Goal: Task Accomplishment & Management: Complete application form

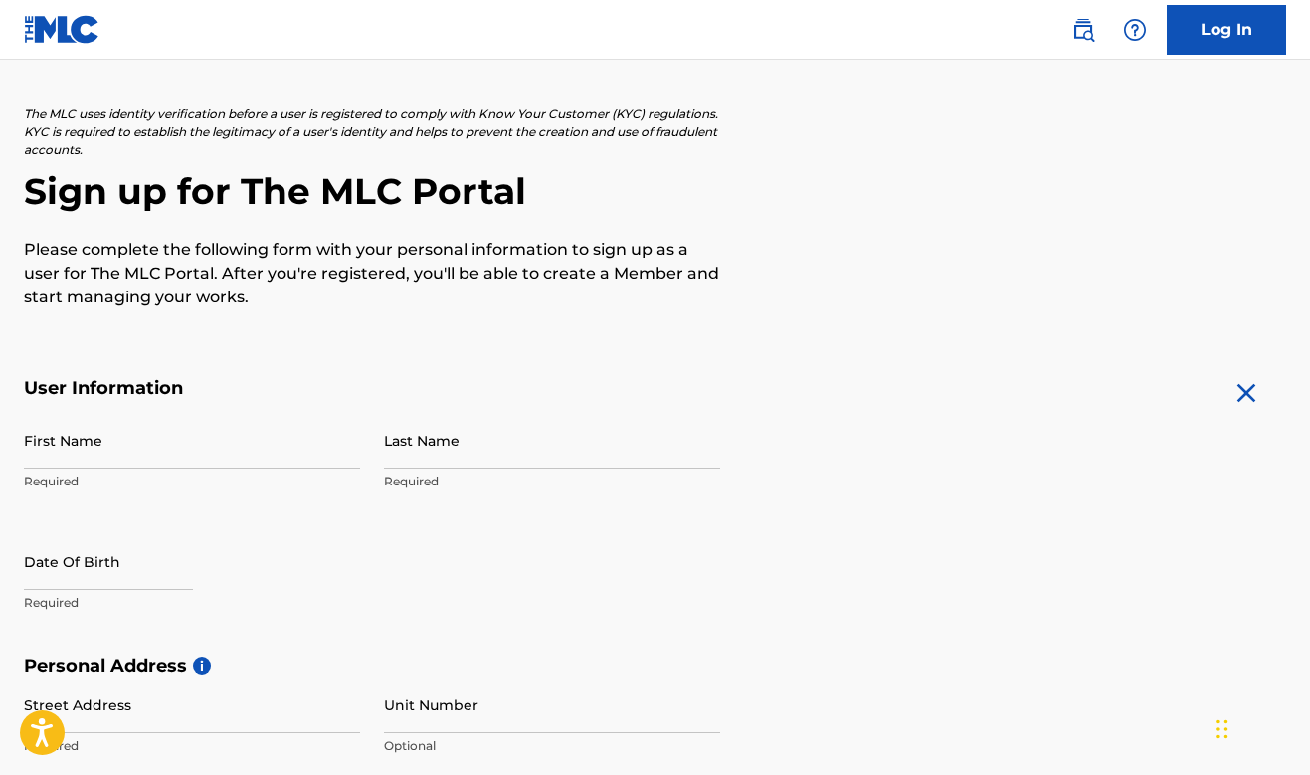
scroll to position [98, 0]
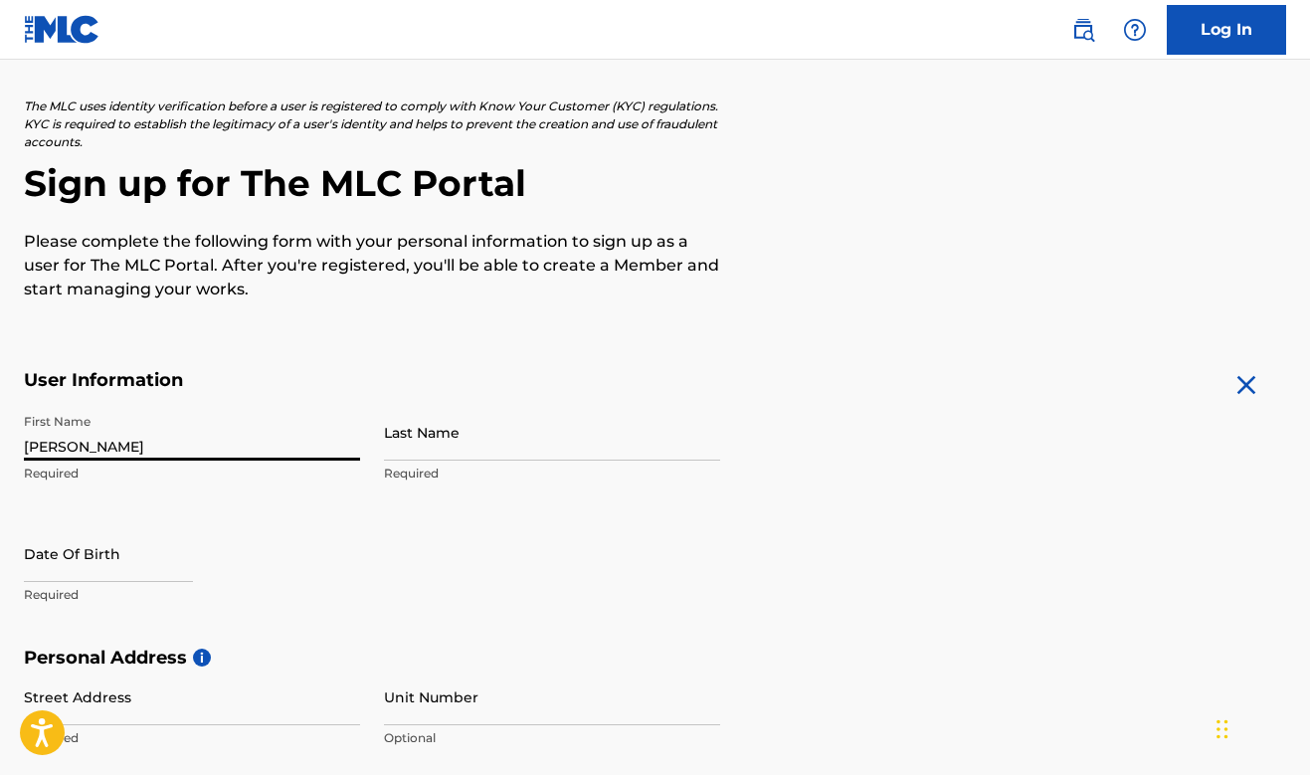
type input "[PERSON_NAME]"
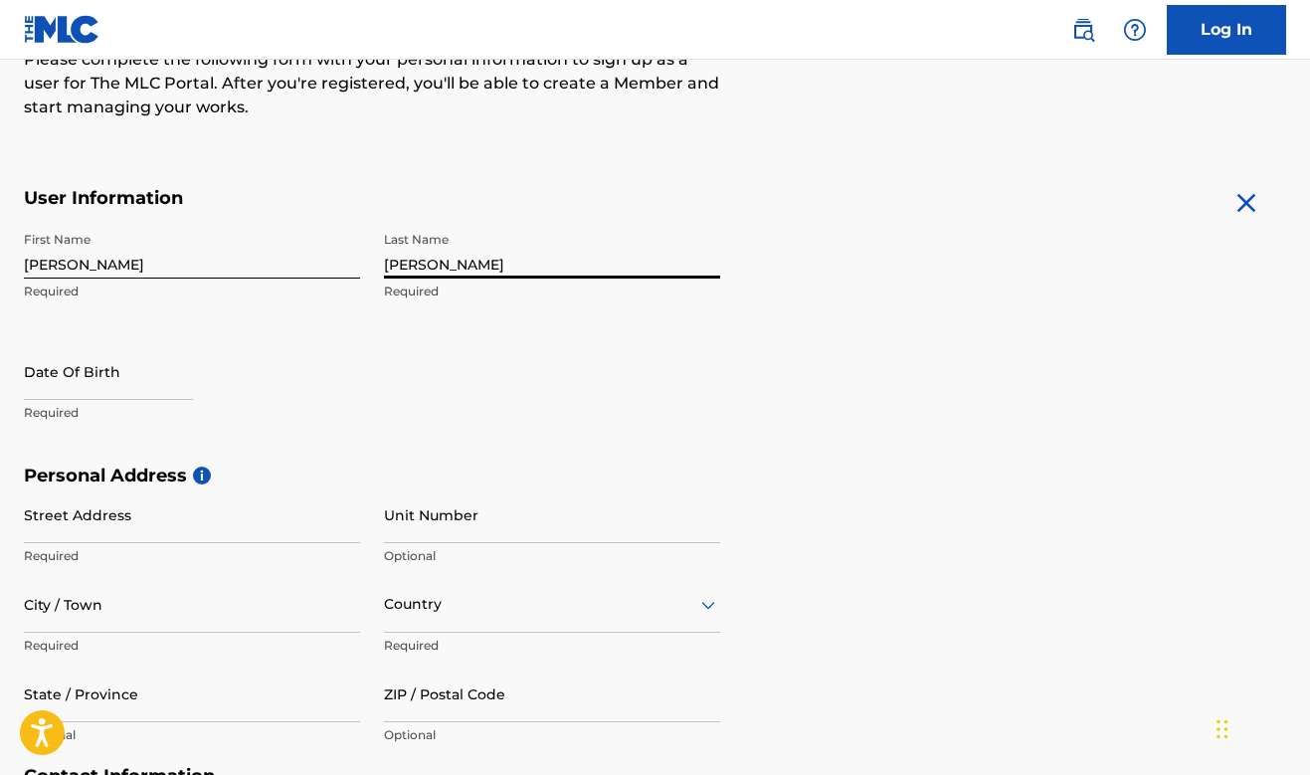
scroll to position [303, 0]
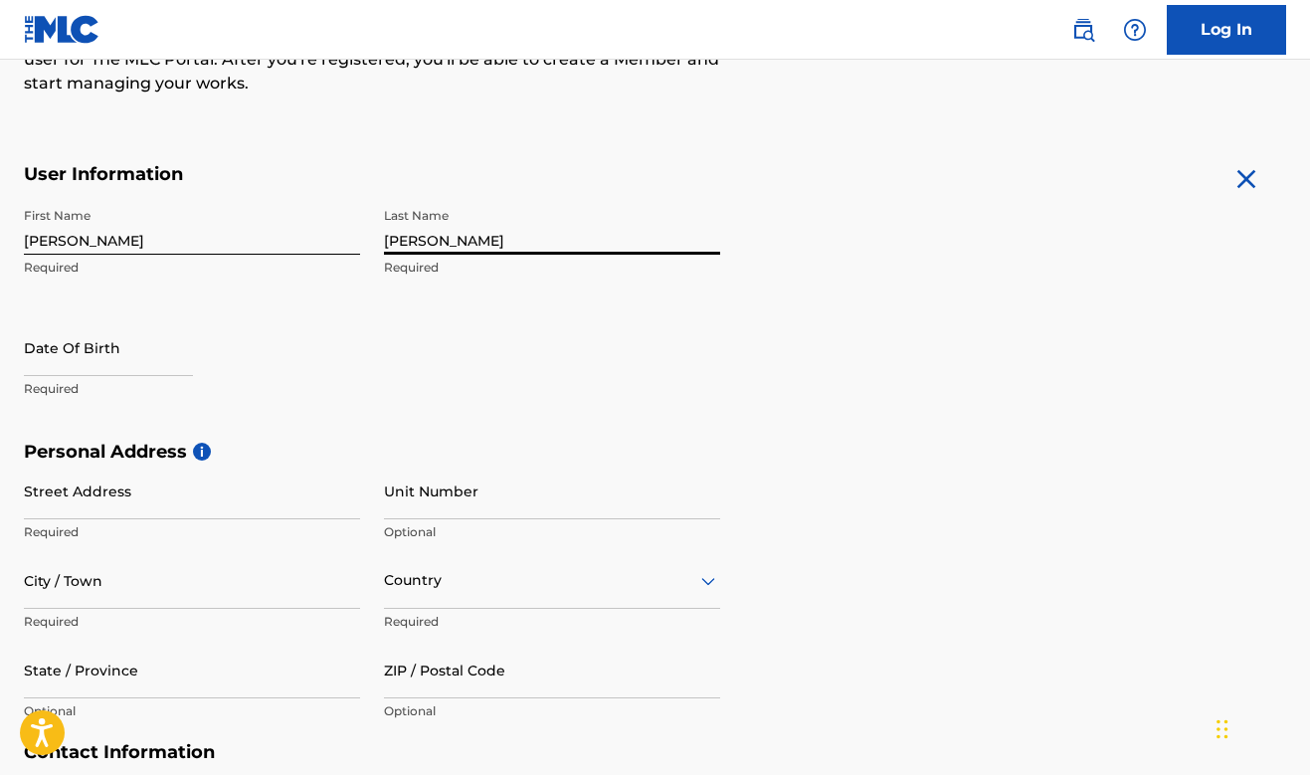
type input "[PERSON_NAME]"
select select "8"
select select "2025"
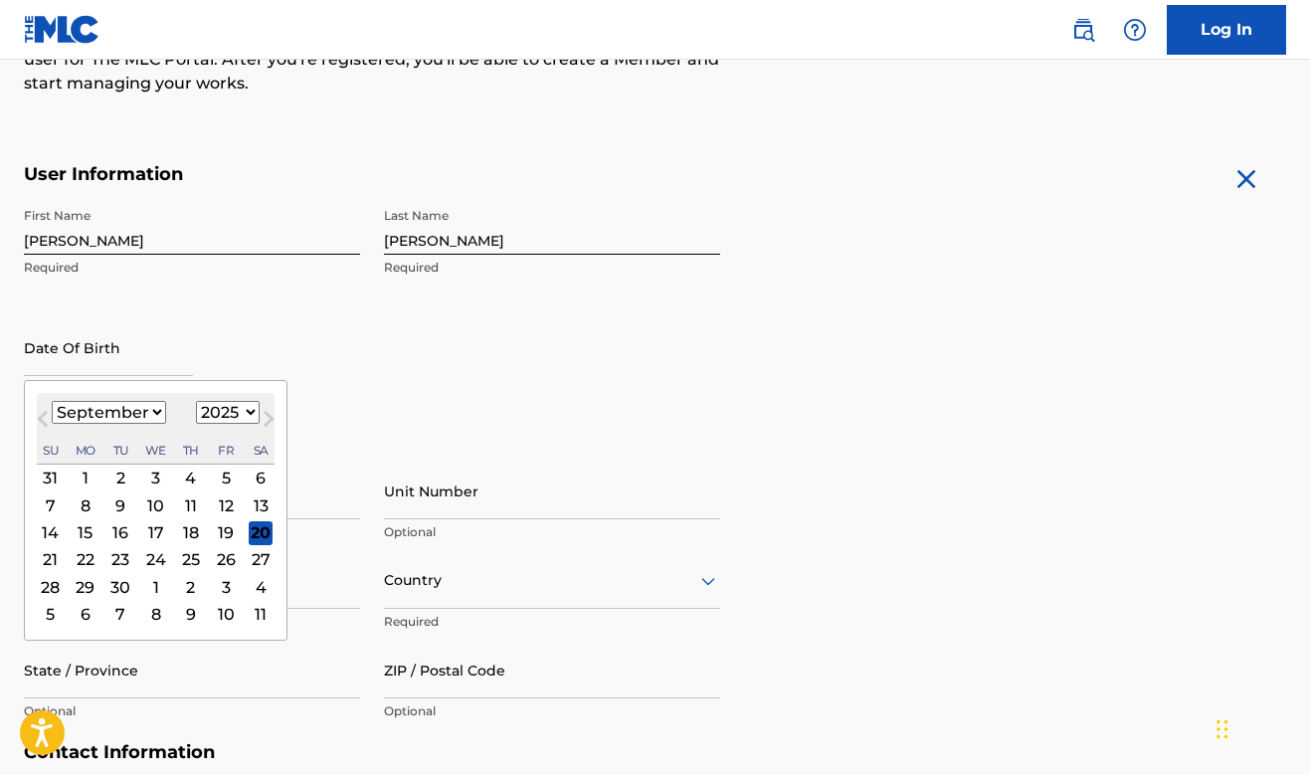
select select "0"
select select "2006"
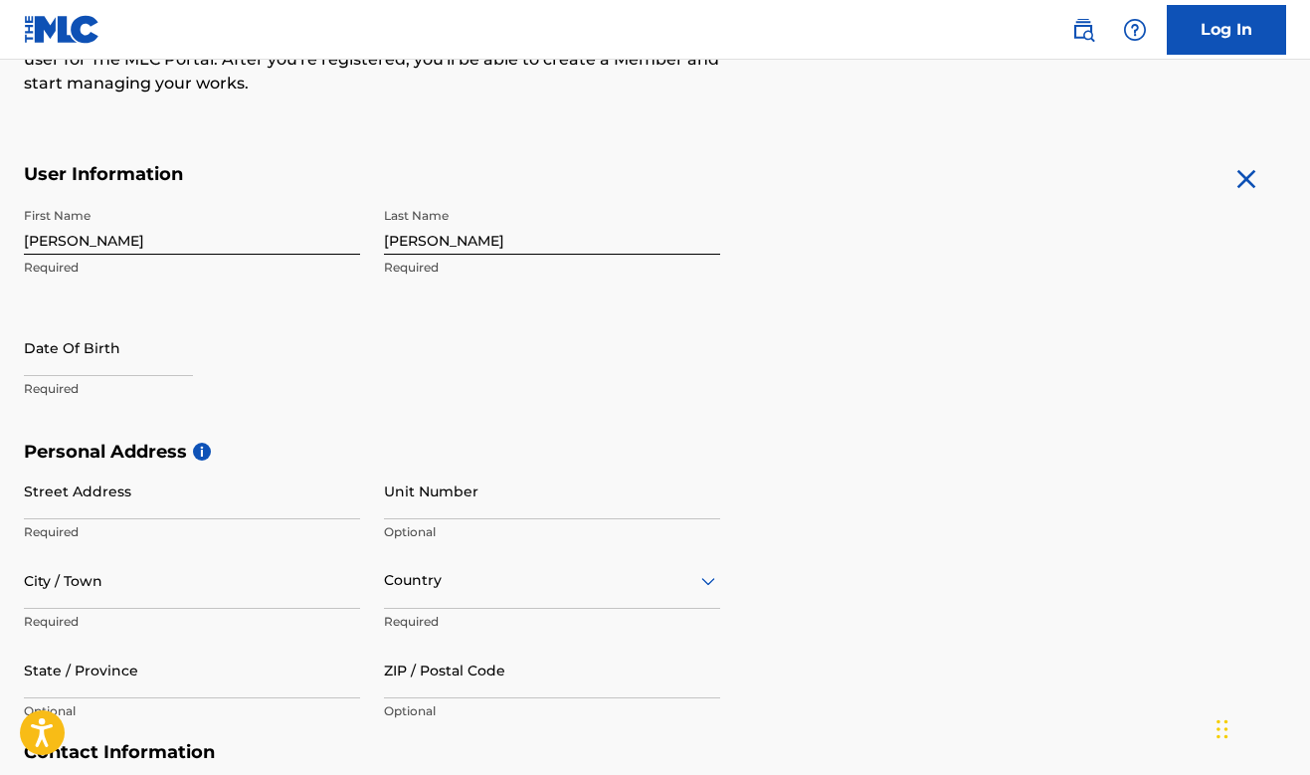
click at [144, 358] on input "text" at bounding box center [108, 347] width 169 height 57
select select "8"
select select "2025"
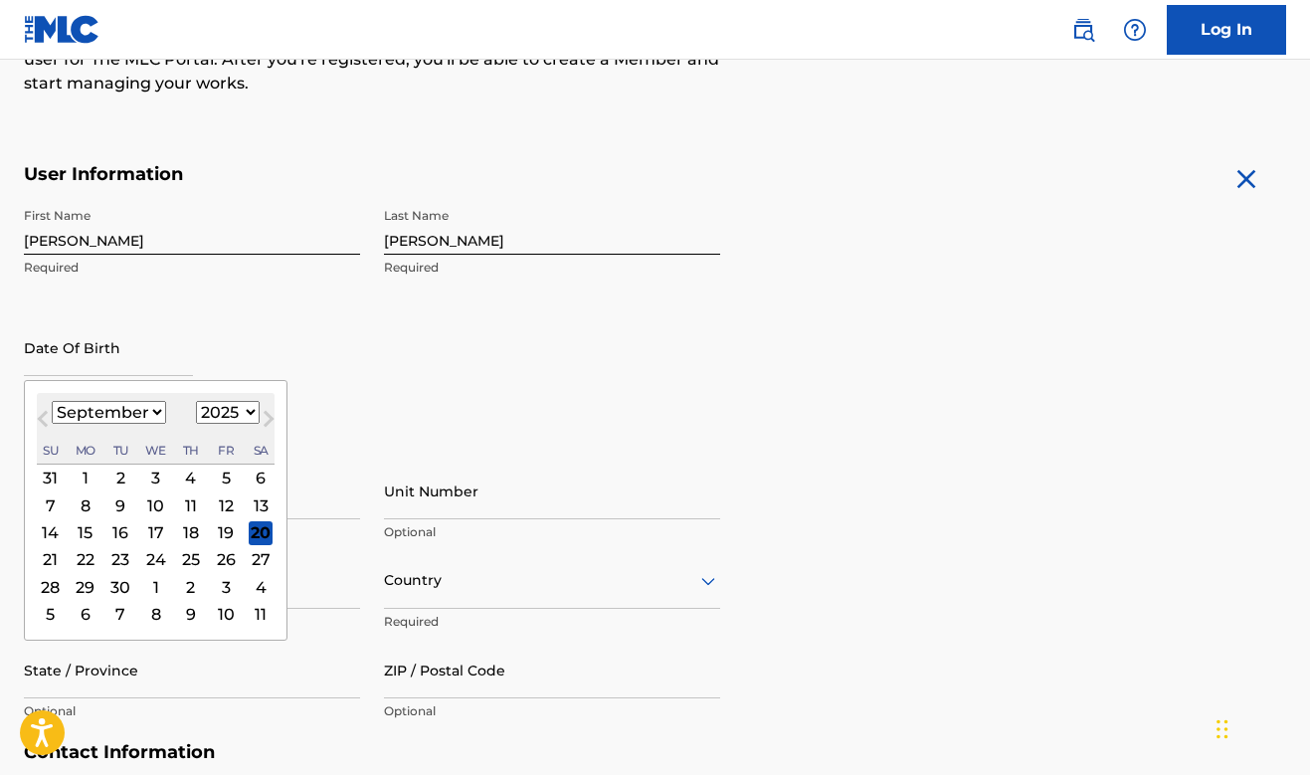
click at [249, 536] on div "20" at bounding box center [261, 532] width 24 height 24
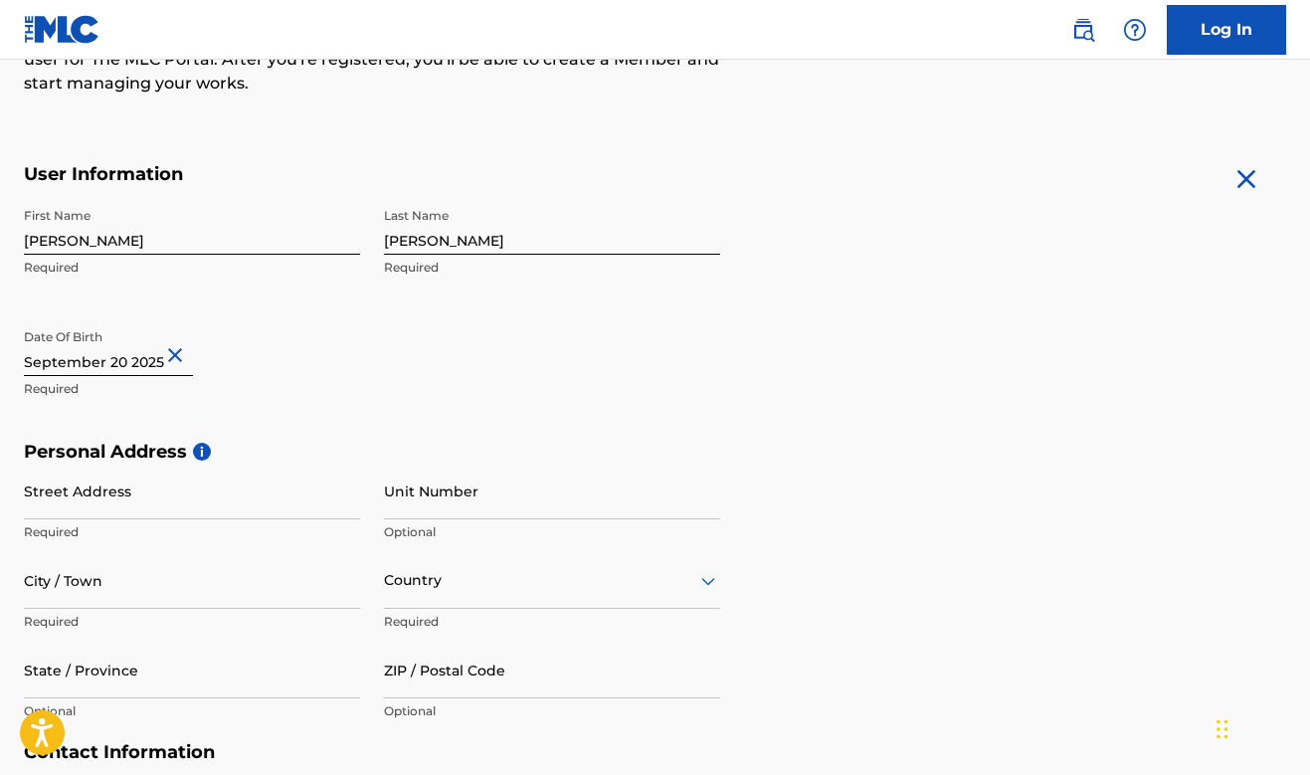
click at [155, 361] on input "text" at bounding box center [108, 347] width 169 height 57
select select "8"
select select "2025"
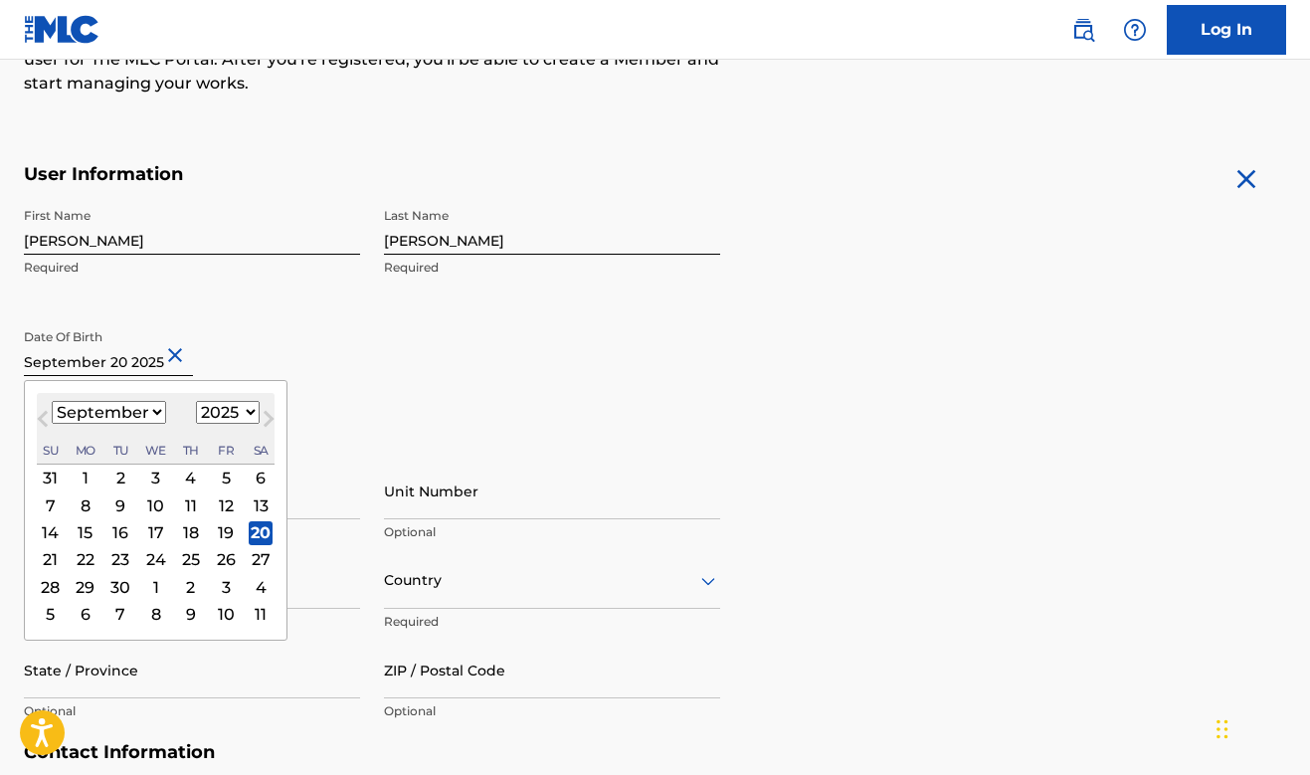
select select "0"
select select "2006"
click at [214, 536] on div "20" at bounding box center [226, 532] width 24 height 24
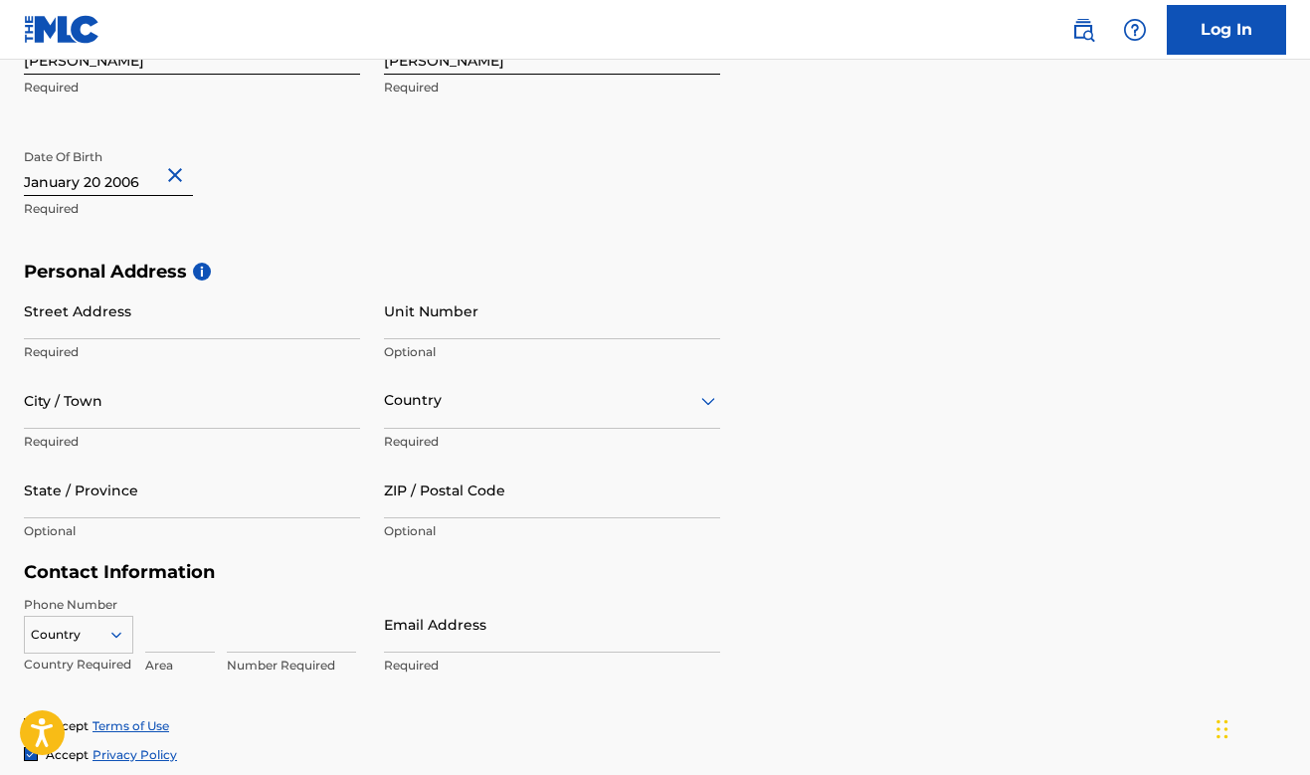
scroll to position [485, 0]
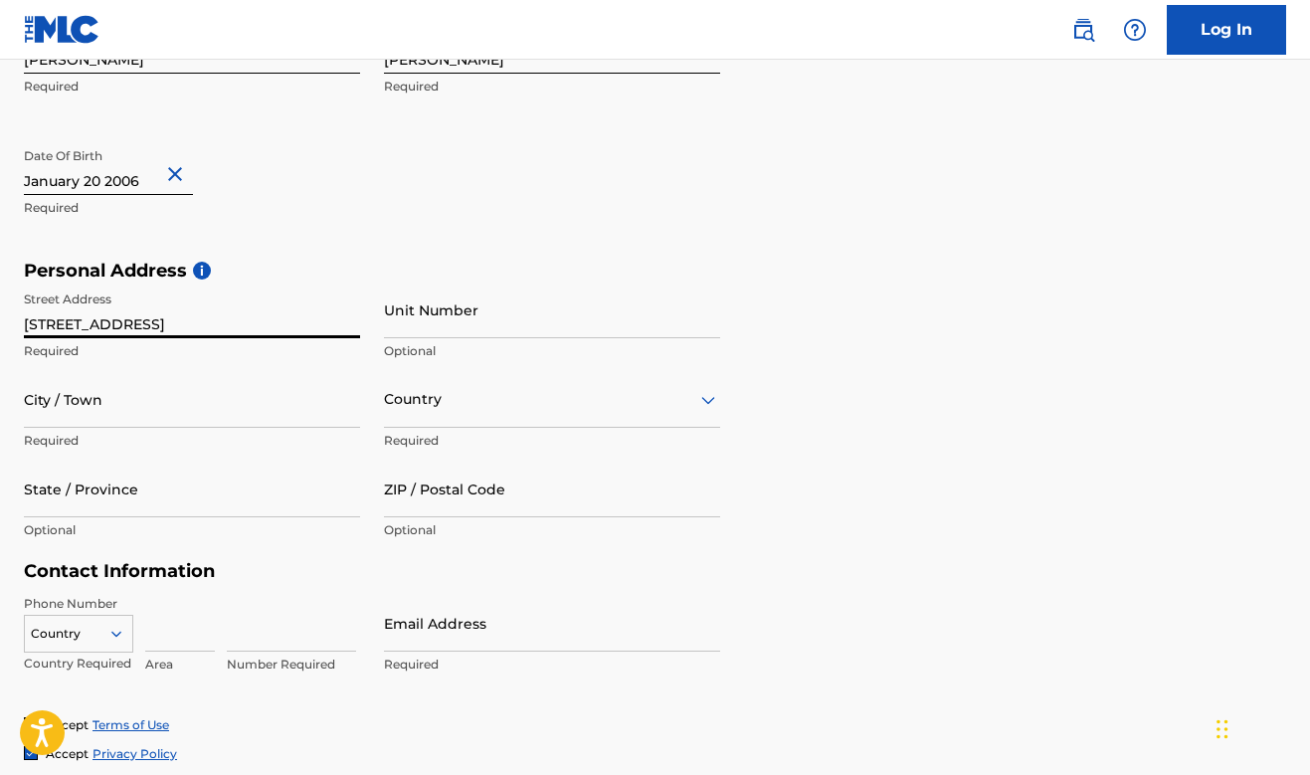
type input "[STREET_ADDRESS]"
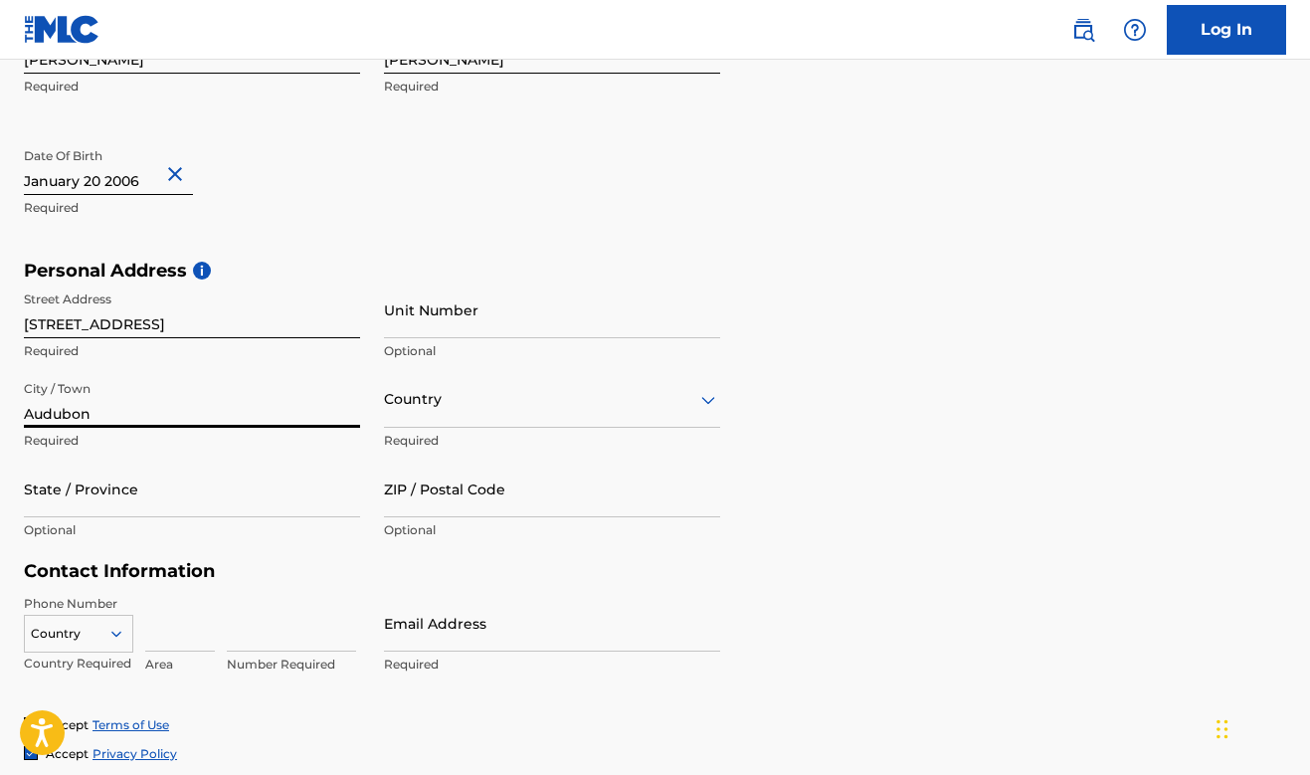
type input "Audubon"
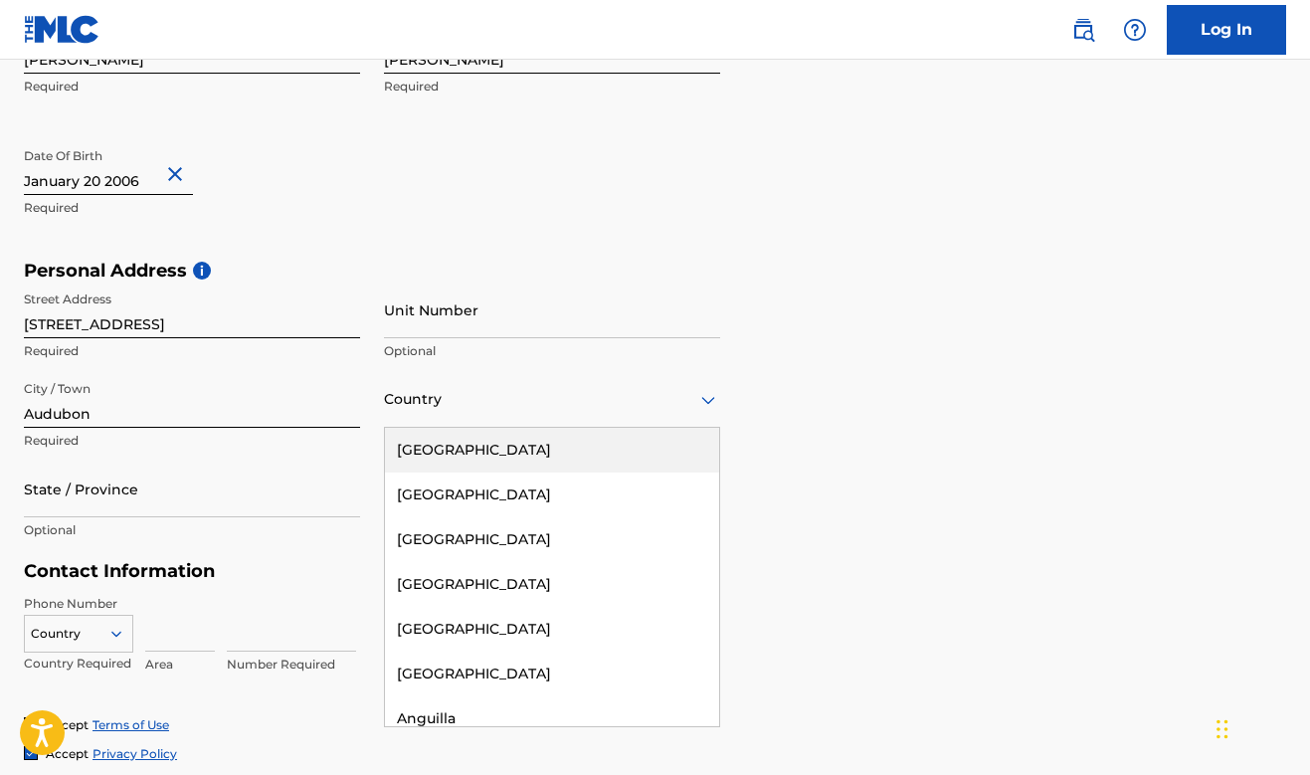
click at [417, 399] on div at bounding box center [552, 399] width 336 height 25
click at [461, 450] on div "[GEOGRAPHIC_DATA]" at bounding box center [552, 450] width 334 height 45
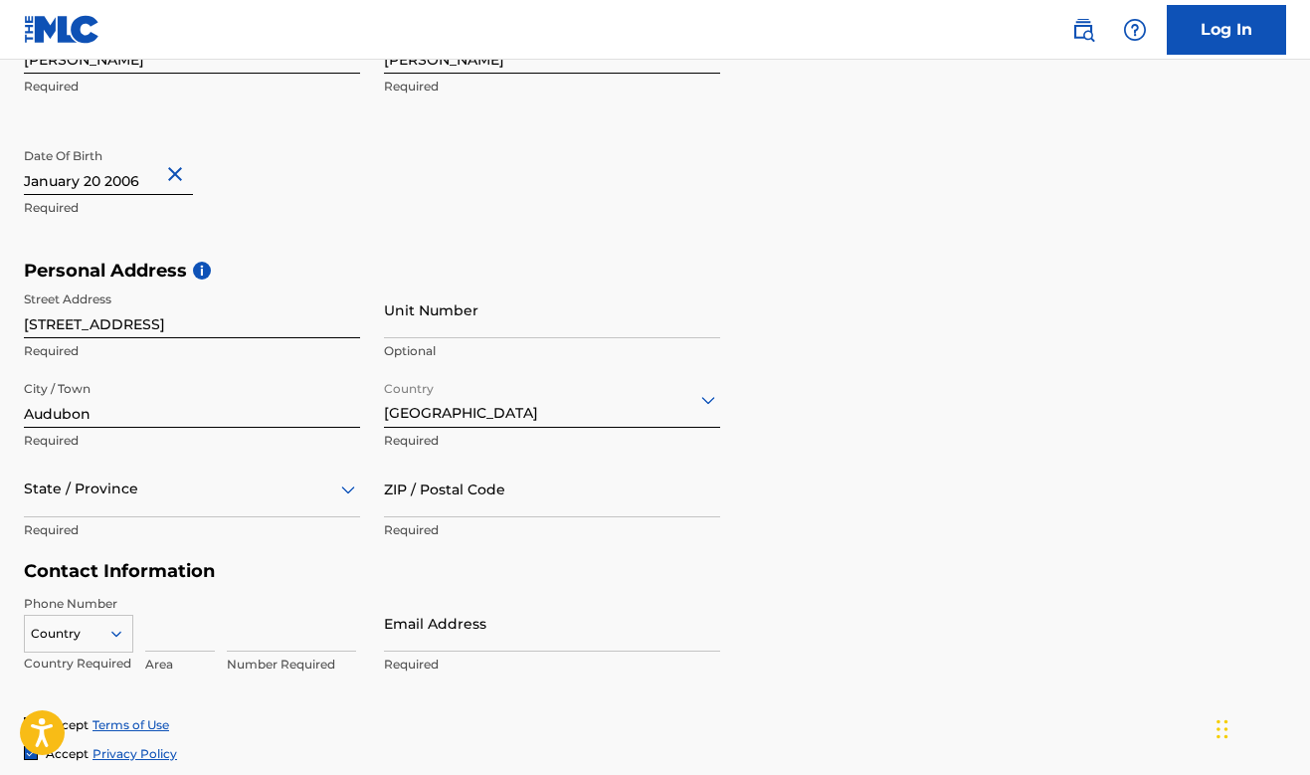
scroll to position [525, 0]
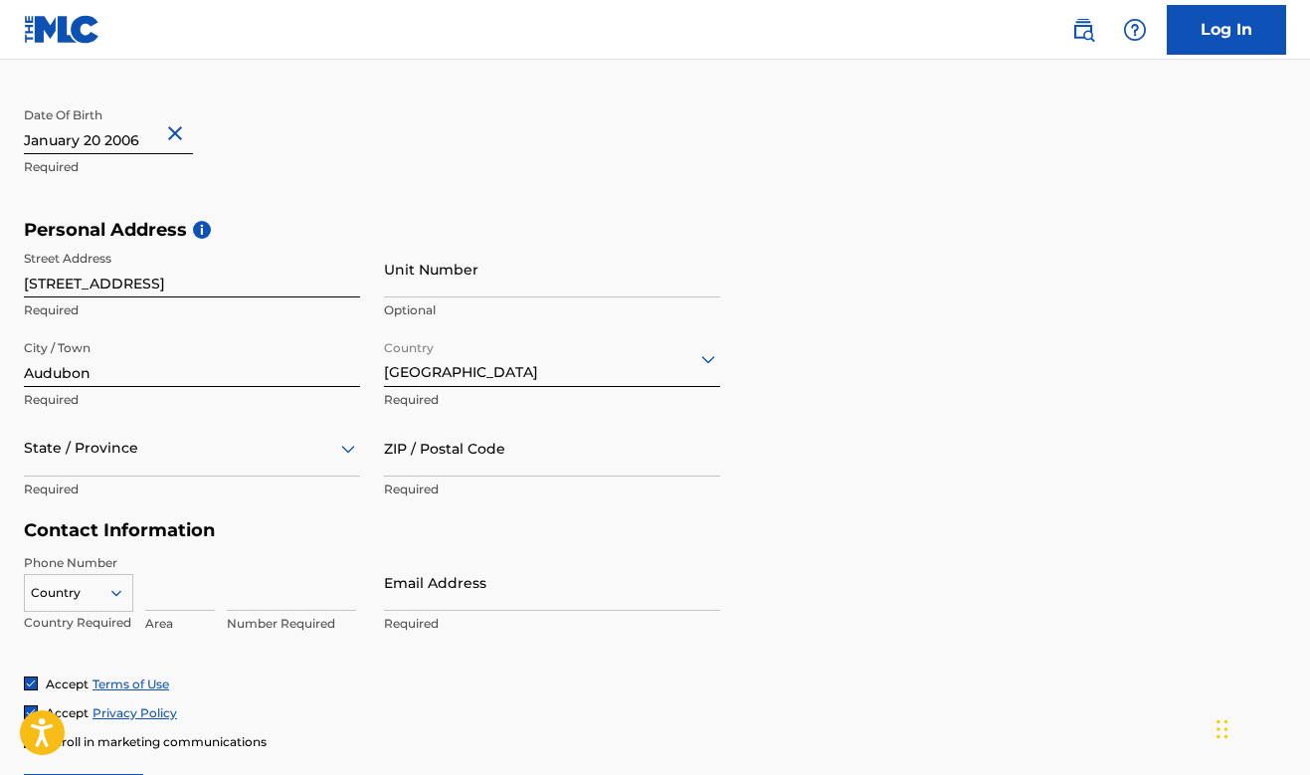
click at [193, 477] on div "State / Province" at bounding box center [192, 448] width 336 height 57
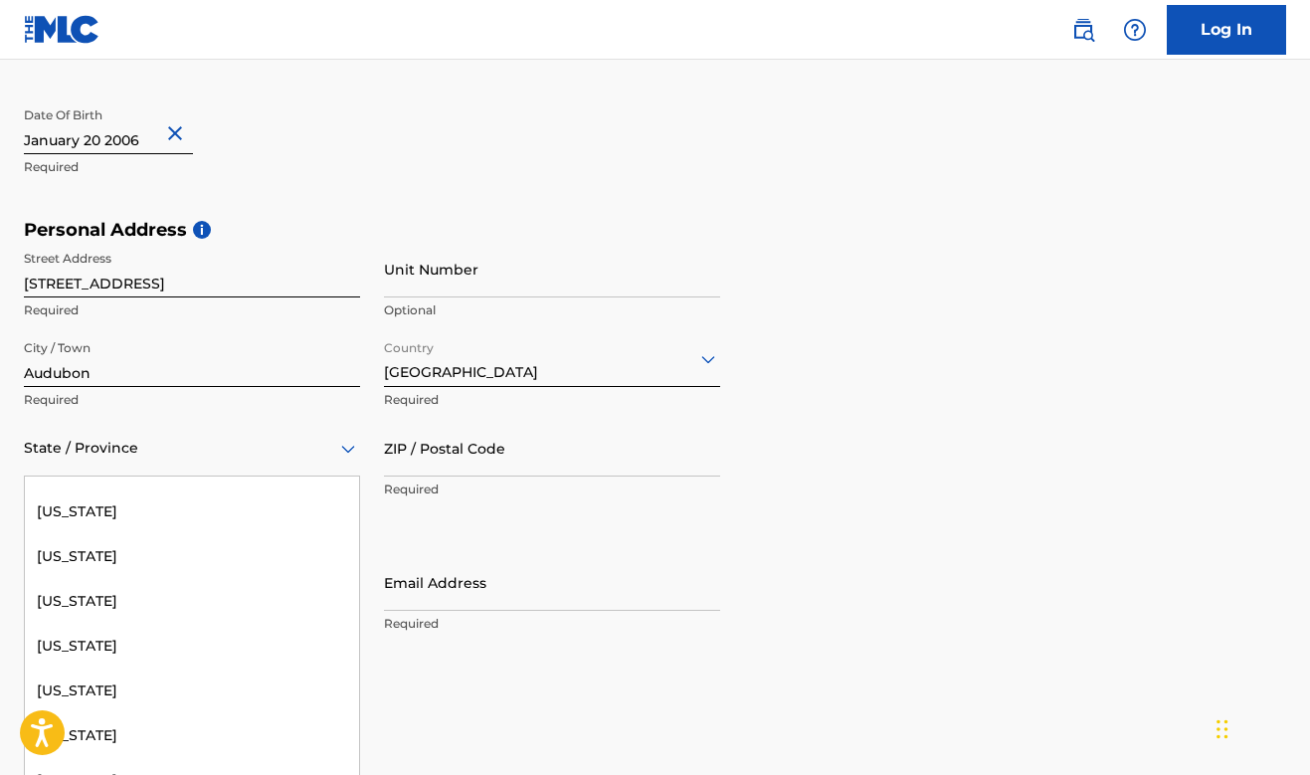
scroll to position [1827, 0]
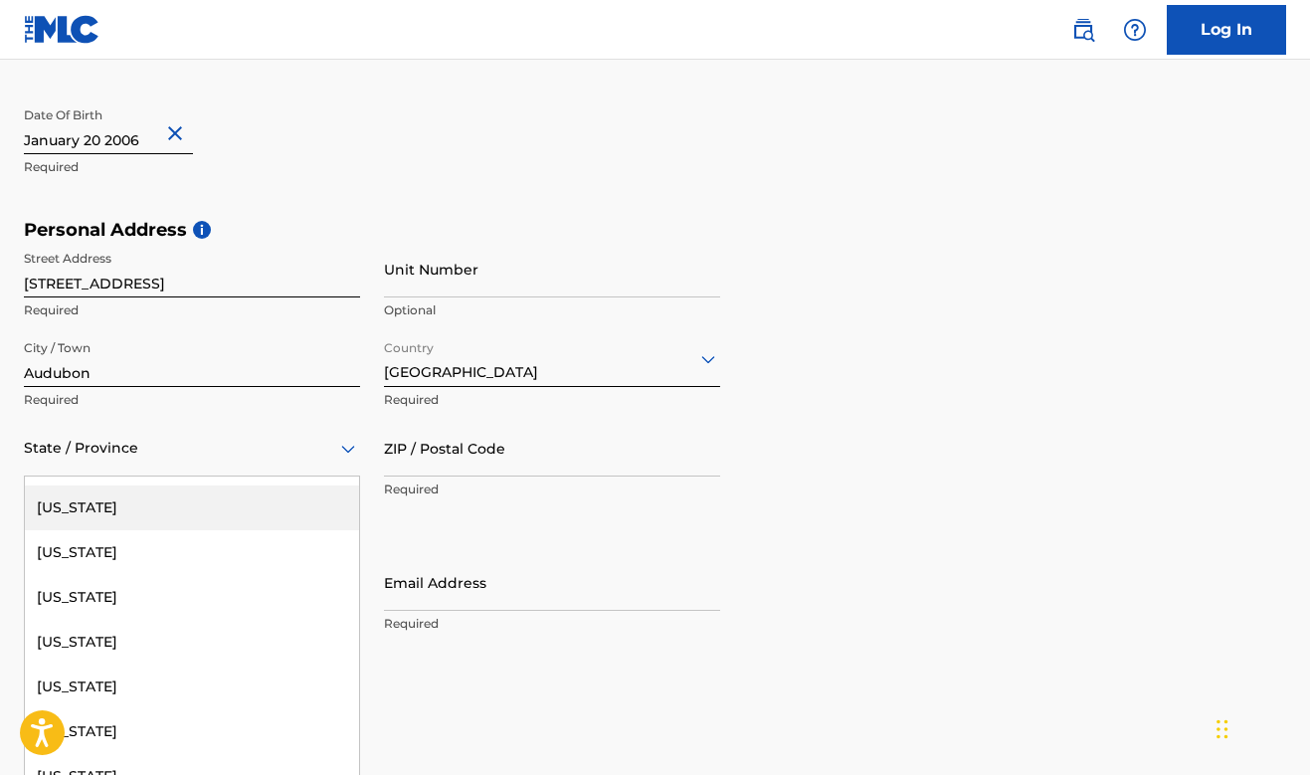
click at [193, 501] on div "[US_STATE]" at bounding box center [192, 508] width 334 height 45
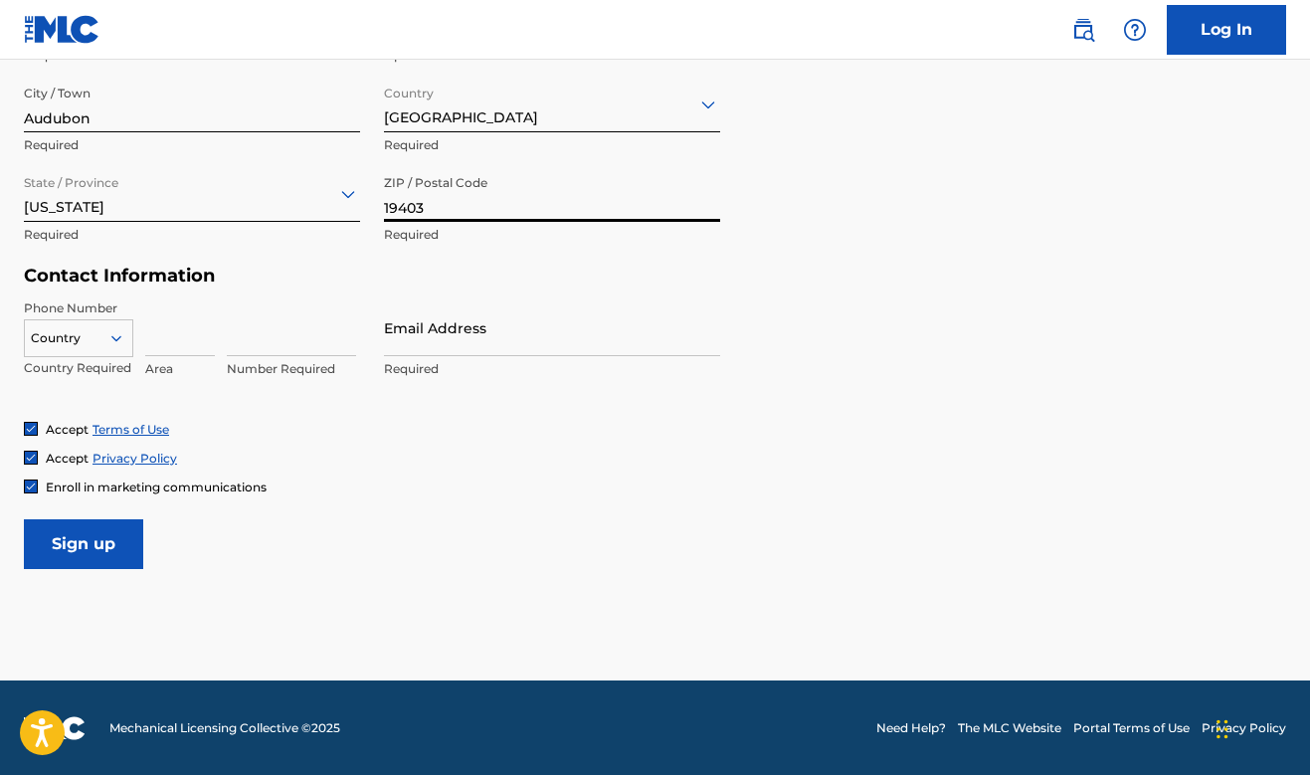
scroll to position [779, 0]
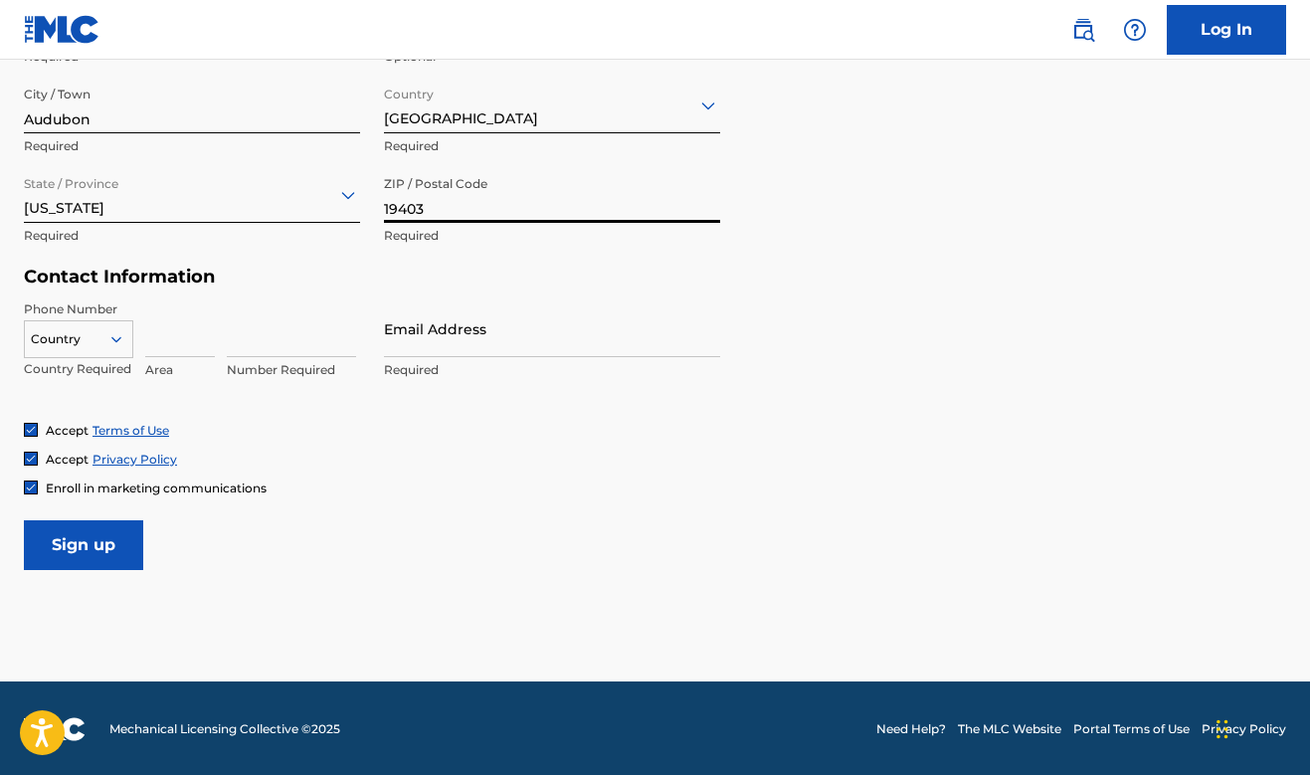
type input "19403"
click at [110, 335] on icon at bounding box center [116, 339] width 18 height 18
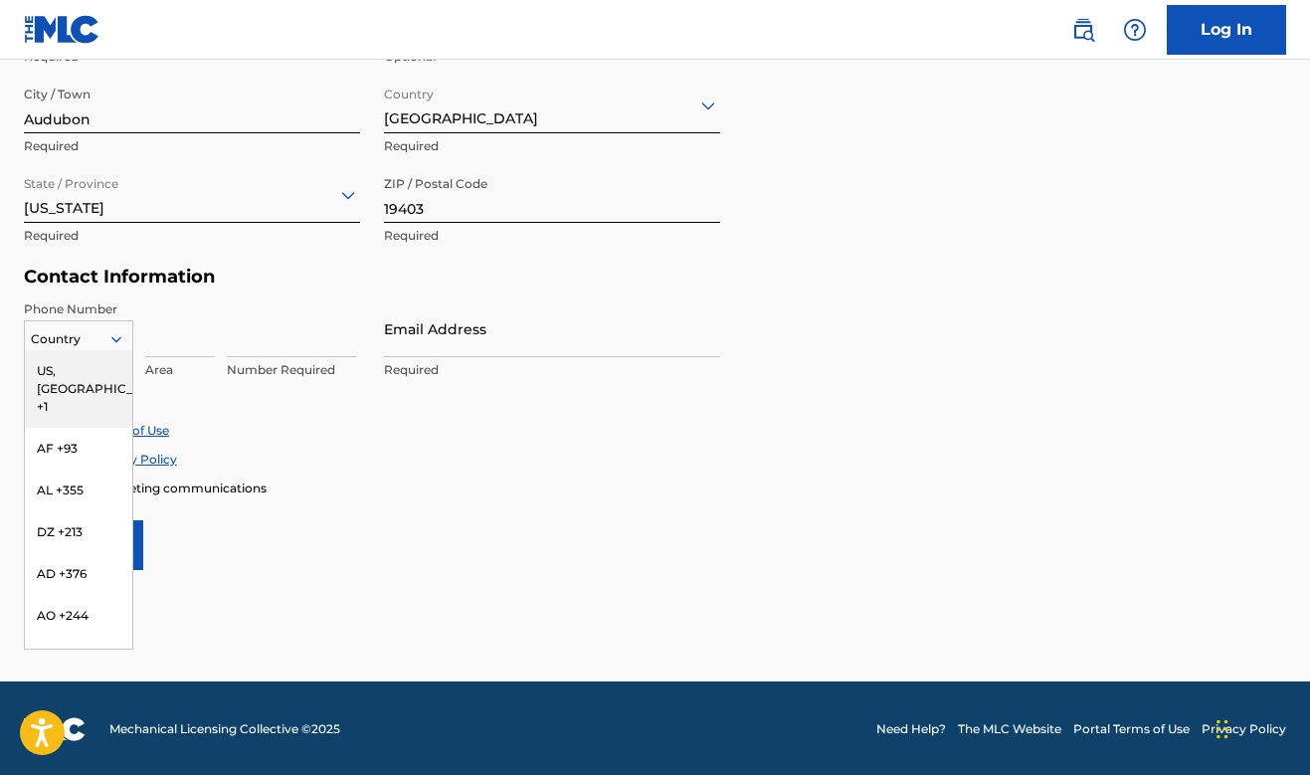
click at [91, 364] on div "US, [GEOGRAPHIC_DATA] +1" at bounding box center [78, 389] width 107 height 78
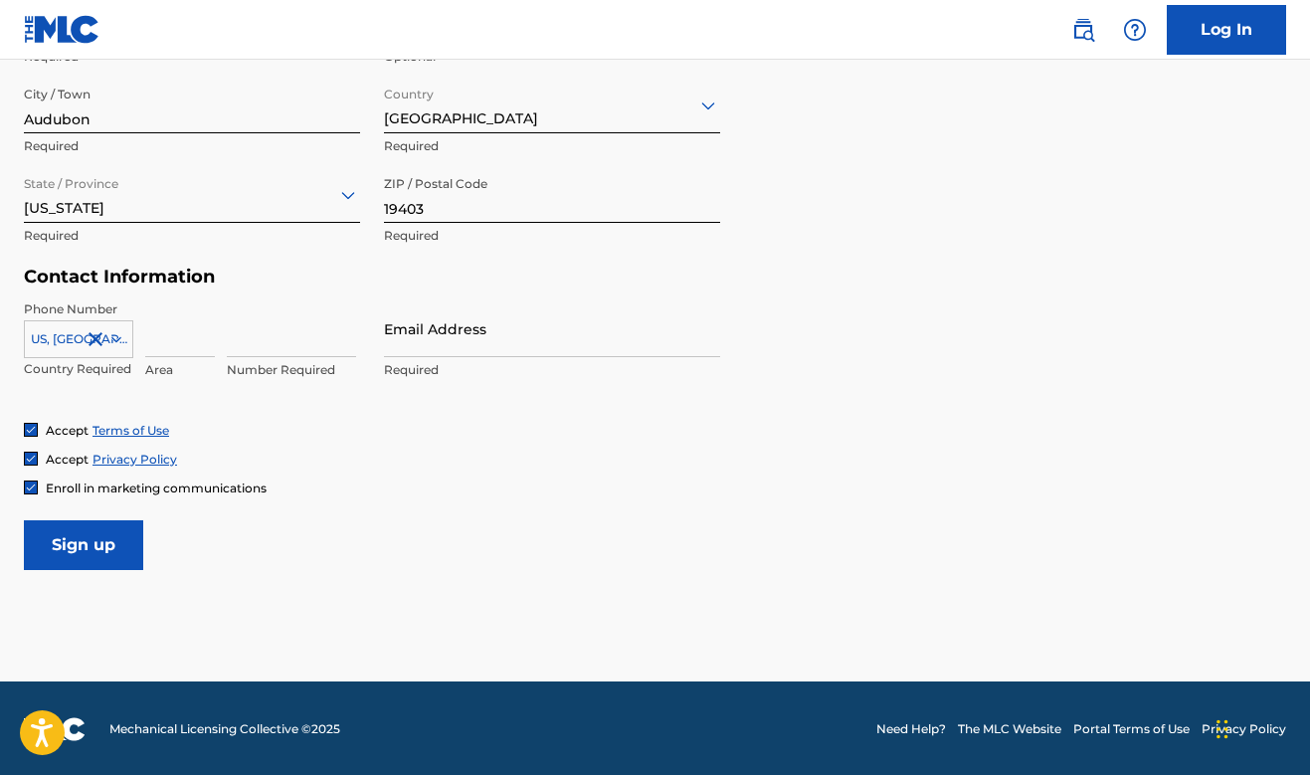
click at [188, 335] on input at bounding box center [180, 328] width 70 height 57
type input "610"
type input "5136747"
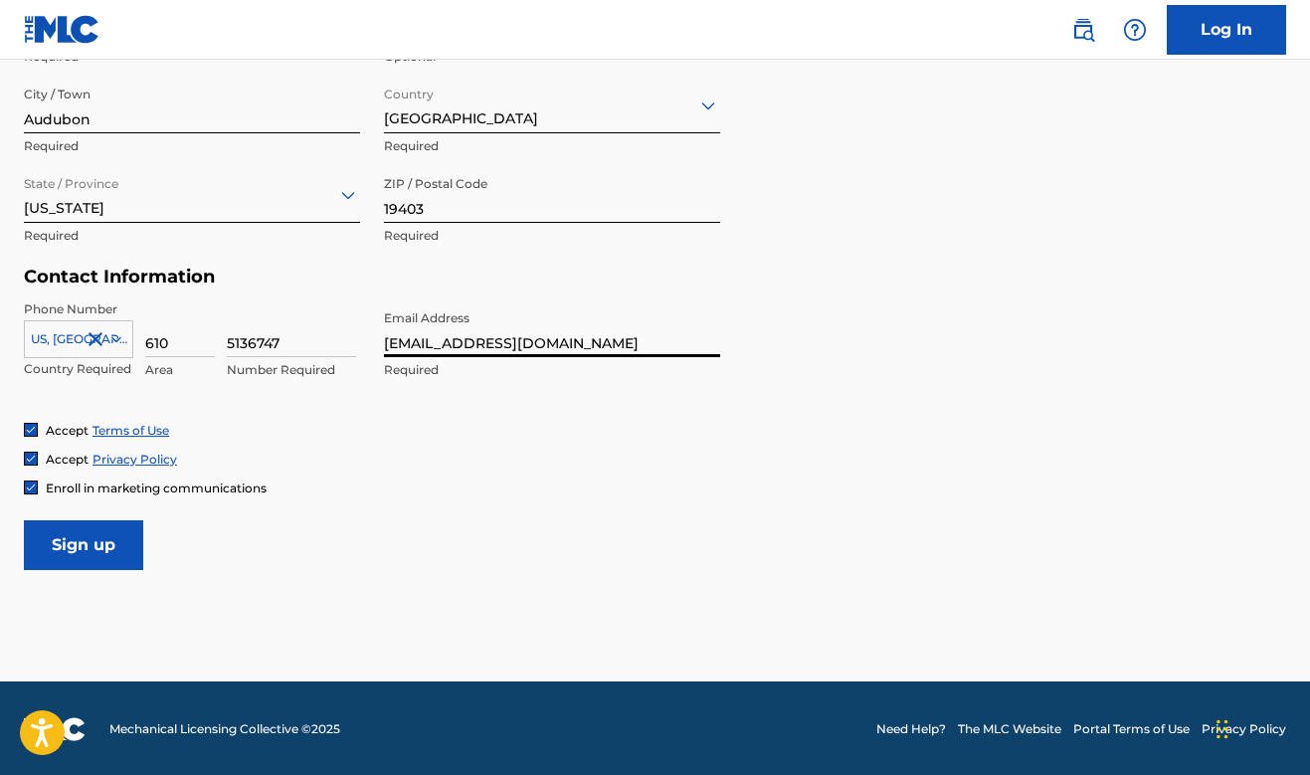
type input "[EMAIL_ADDRESS][DOMAIN_NAME]"
click at [125, 550] on input "Sign up" at bounding box center [83, 545] width 119 height 50
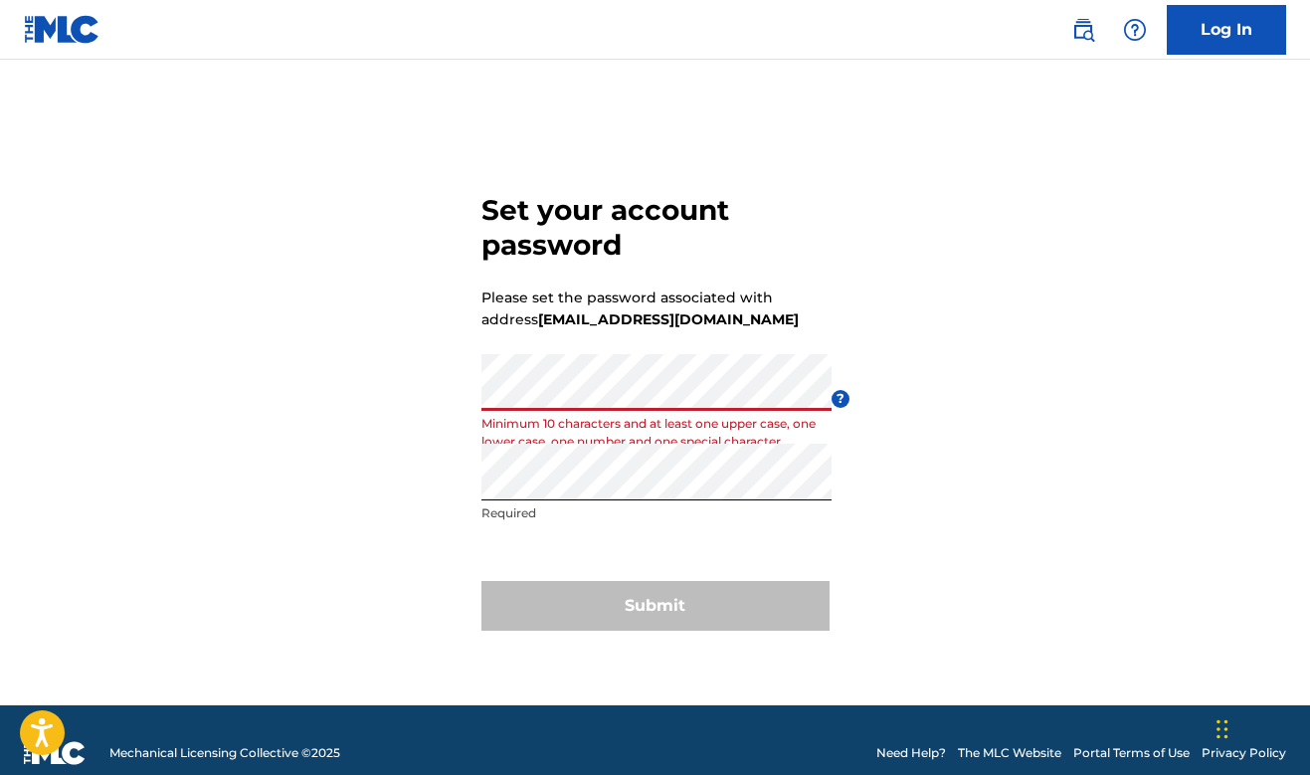
click at [437, 384] on div "Set your account password Please set the password associated with address prodb…" at bounding box center [655, 407] width 1310 height 596
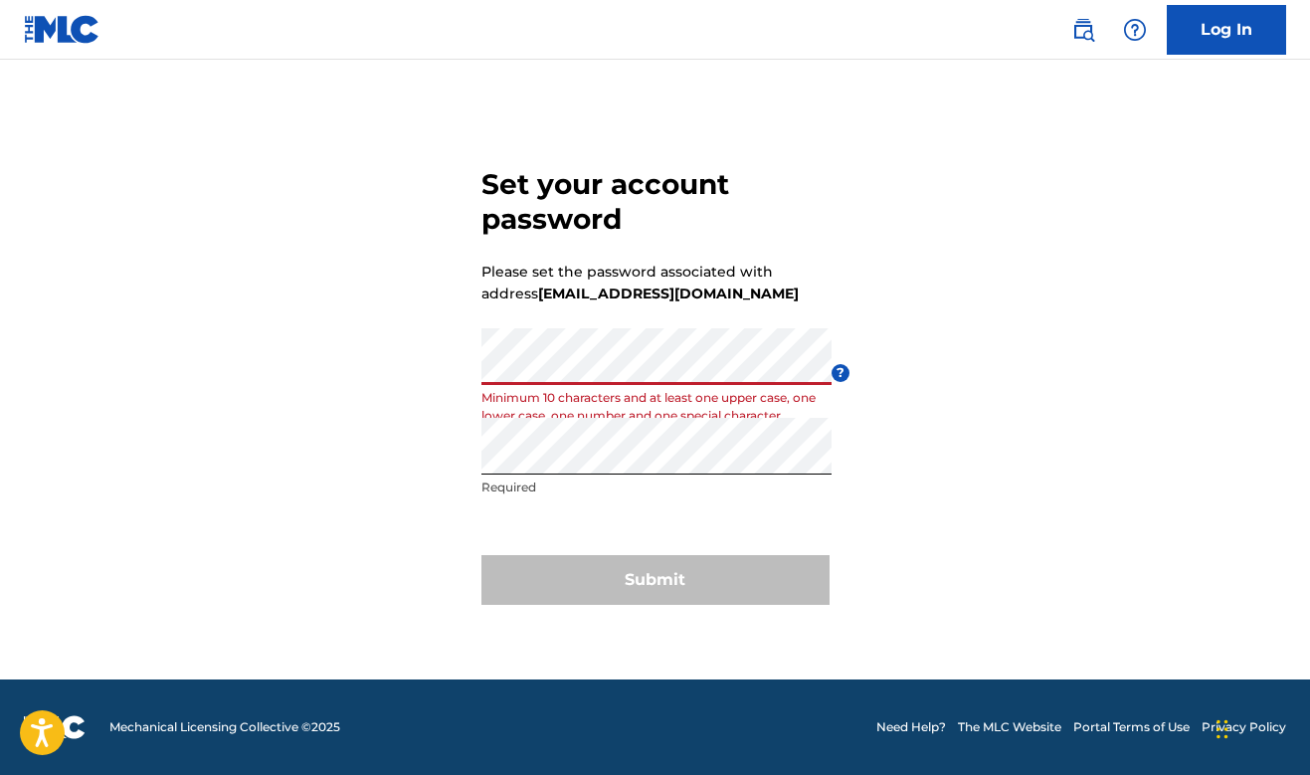
scroll to position [26, 0]
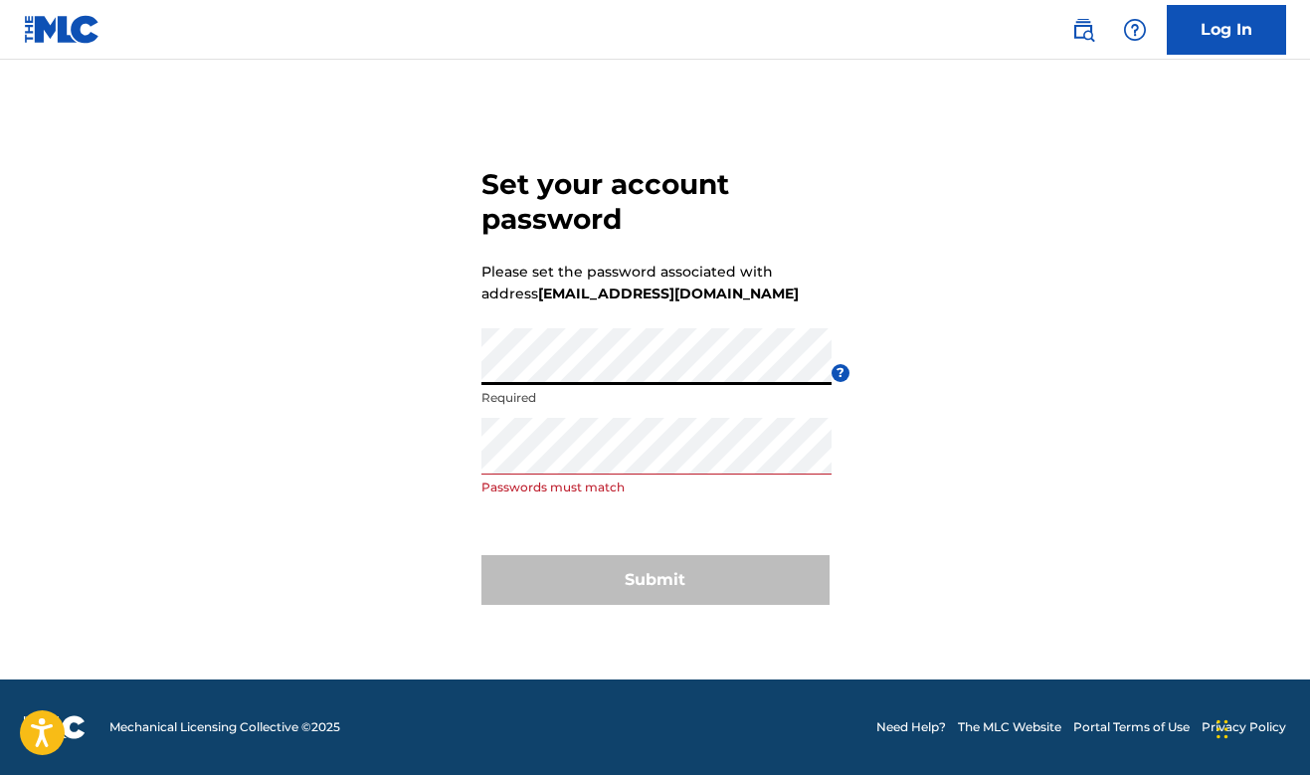
click at [379, 367] on div "Set your account password Please set the password associated with address prodb…" at bounding box center [655, 382] width 1310 height 596
click at [314, 459] on div "Set your account password Please set the password associated with address prodb…" at bounding box center [655, 382] width 1310 height 596
click at [286, 457] on div "Set your account password Please set the password associated with address prodb…" at bounding box center [655, 382] width 1310 height 596
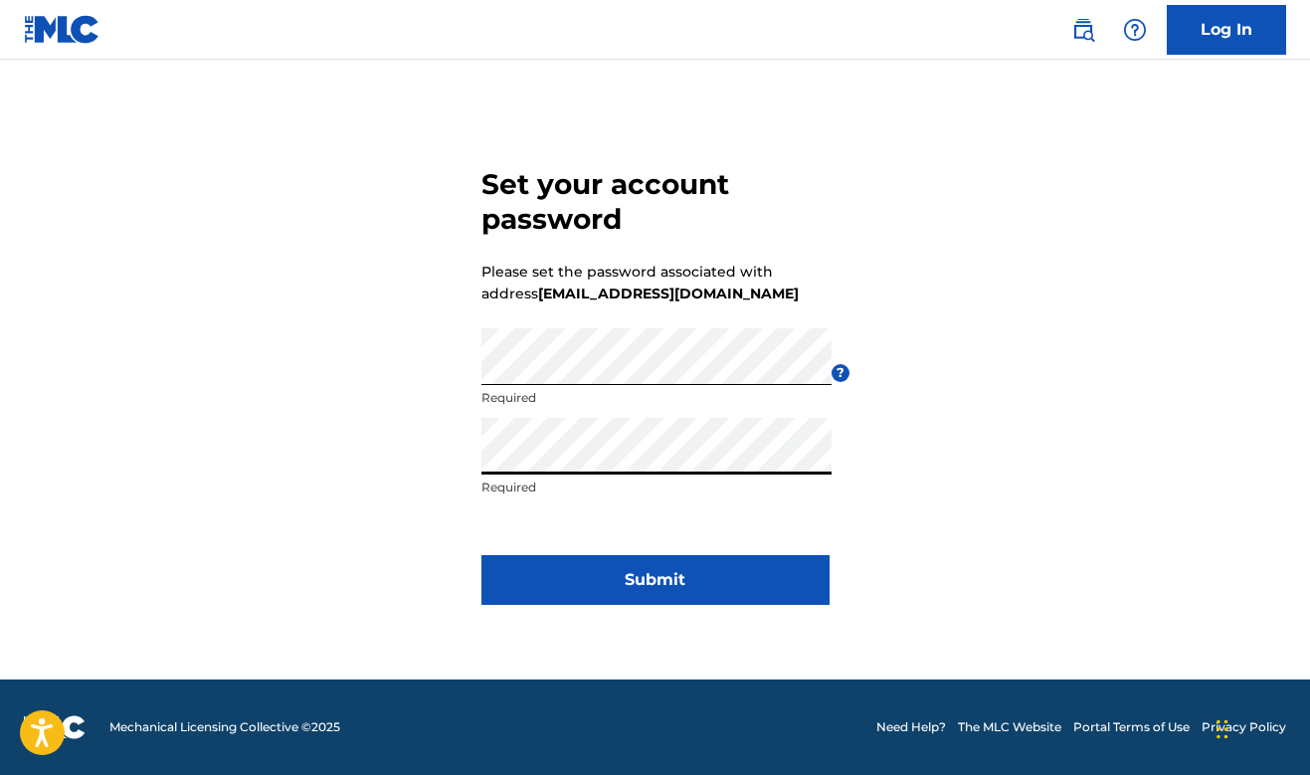
click at [619, 577] on button "Submit" at bounding box center [656, 580] width 348 height 50
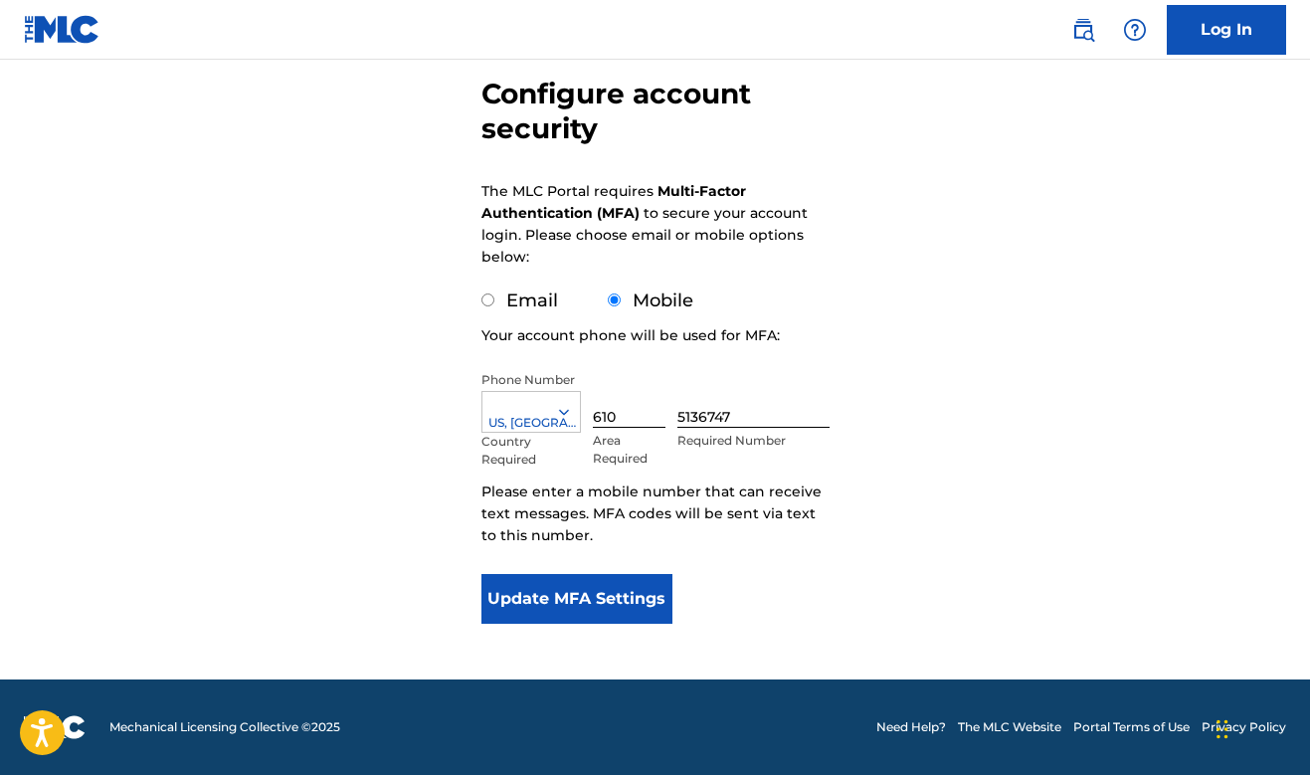
scroll to position [182, 0]
click at [584, 593] on button "Update MFA Settings" at bounding box center [578, 599] width 192 height 50
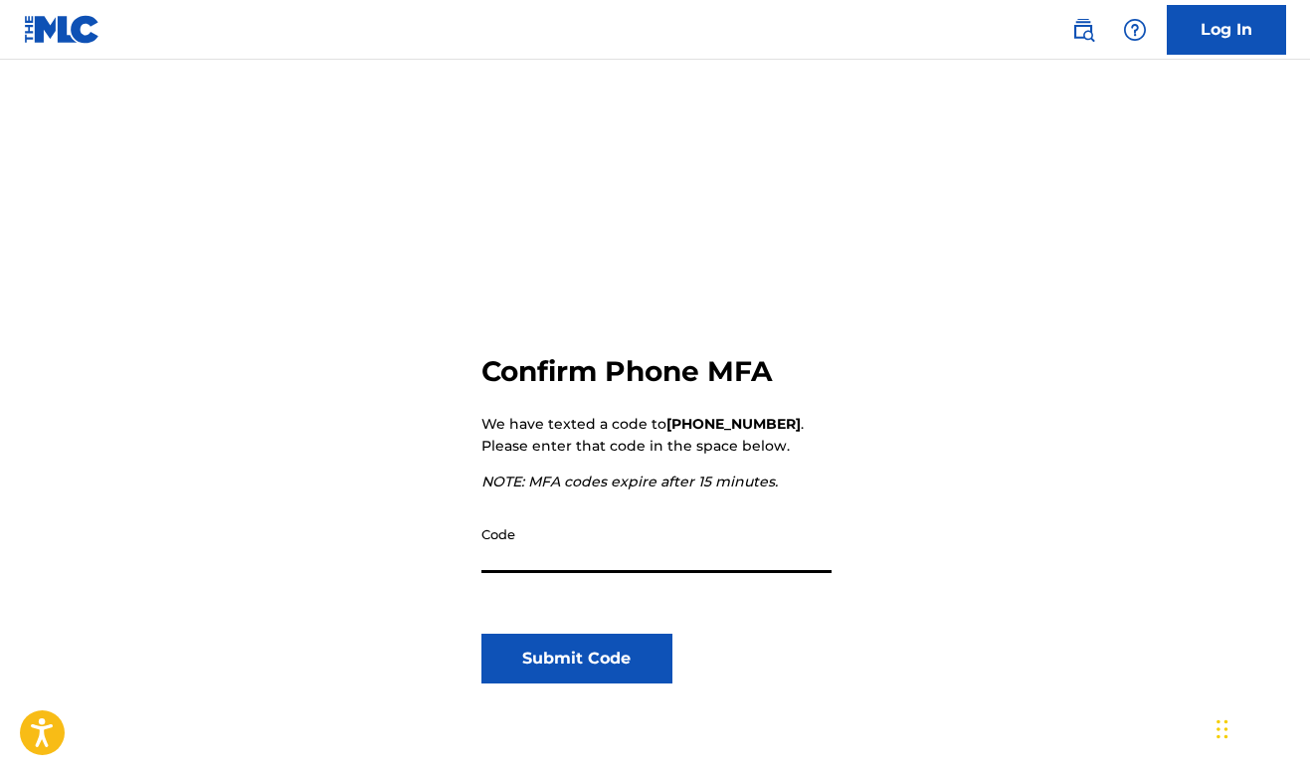
click at [520, 557] on input "Code" at bounding box center [657, 544] width 350 height 57
type input "081634"
click at [541, 666] on button "Submit Code" at bounding box center [578, 659] width 192 height 50
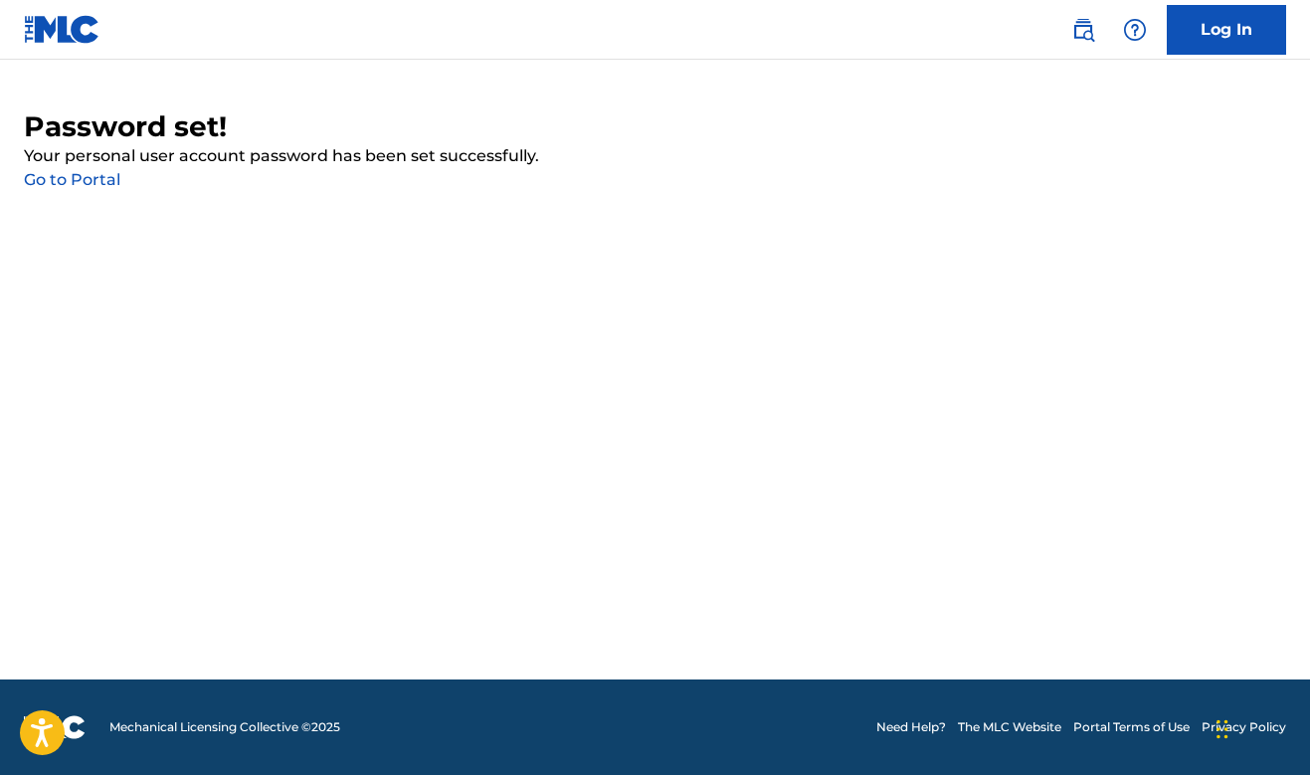
click at [50, 181] on link "Go to Portal" at bounding box center [72, 179] width 97 height 19
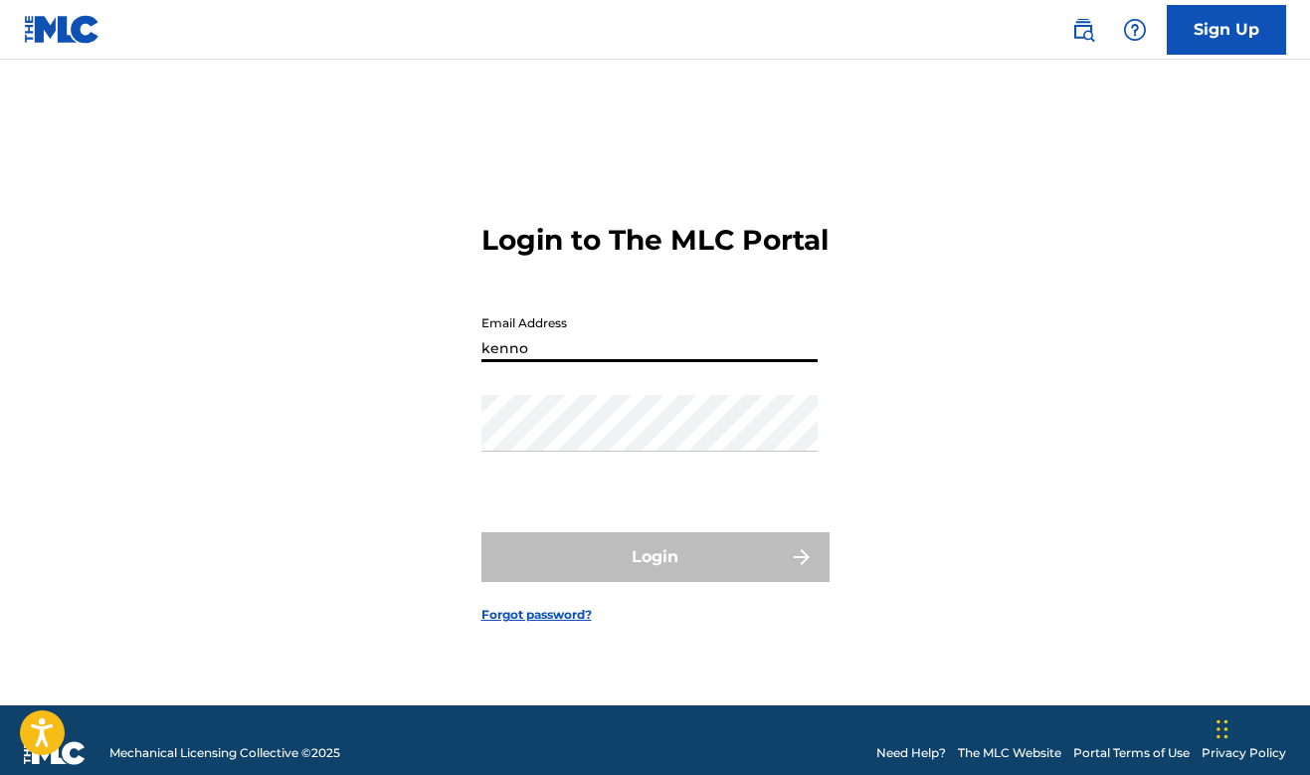
click at [655, 574] on button "Login" at bounding box center [656, 557] width 348 height 50
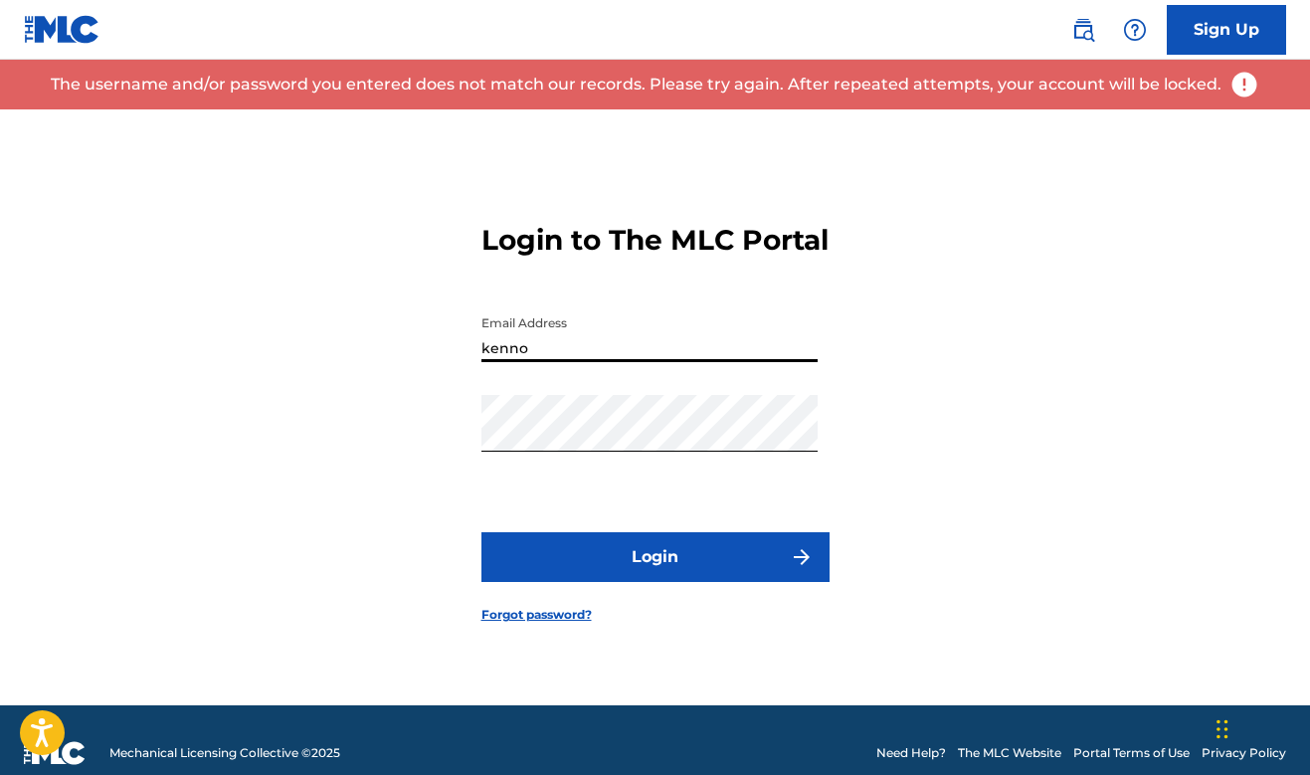
drag, startPoint x: 559, startPoint y: 352, endPoint x: 389, endPoint y: 342, distance: 170.4
click at [389, 342] on div "Login to The MLC Portal Email Address kenno Password Login Forgot password?" at bounding box center [655, 407] width 1310 height 596
click at [478, 353] on div "Login to The MLC Portal Email Address kenno Password Login Forgot password?" at bounding box center [655, 407] width 1310 height 596
click at [494, 354] on input "kenno" at bounding box center [650, 333] width 336 height 57
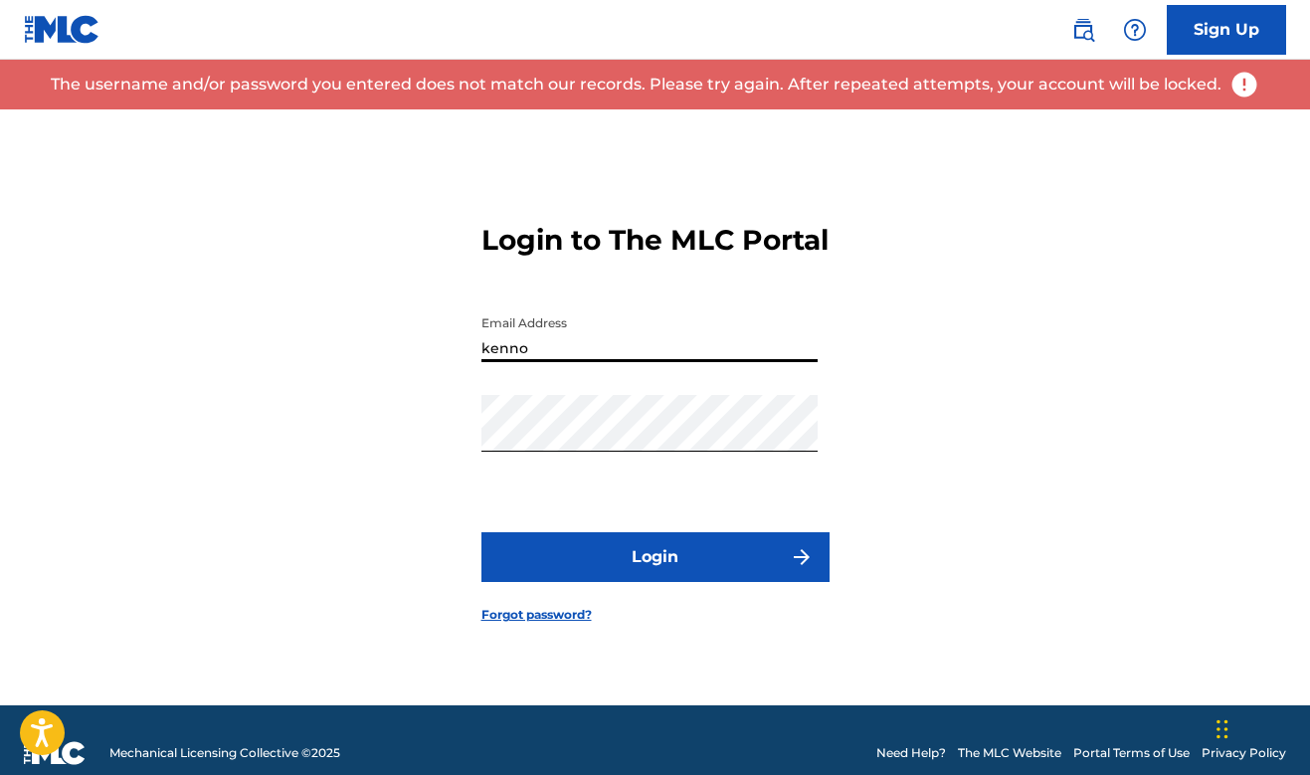
click at [494, 354] on input "kenno" at bounding box center [650, 333] width 336 height 57
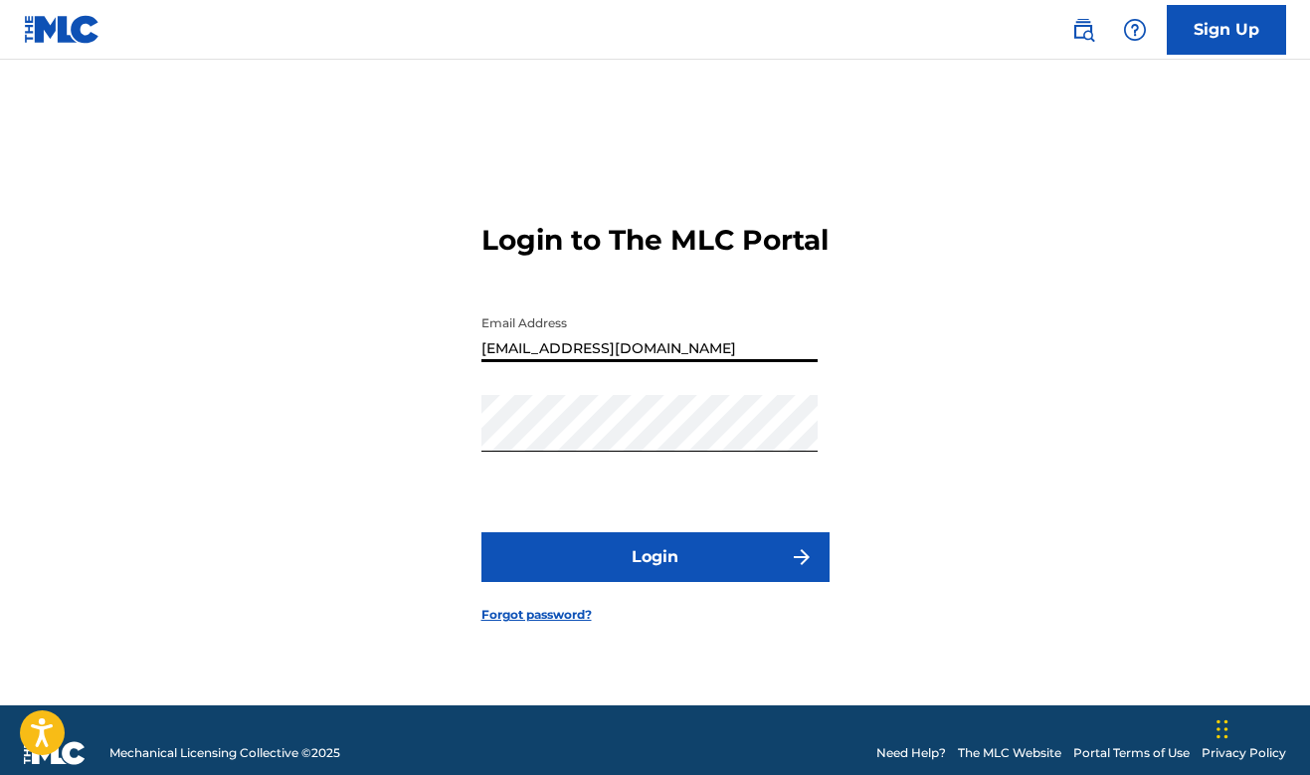
type input "[EMAIL_ADDRESS][DOMAIN_NAME]"
click at [544, 582] on button "Login" at bounding box center [656, 557] width 348 height 50
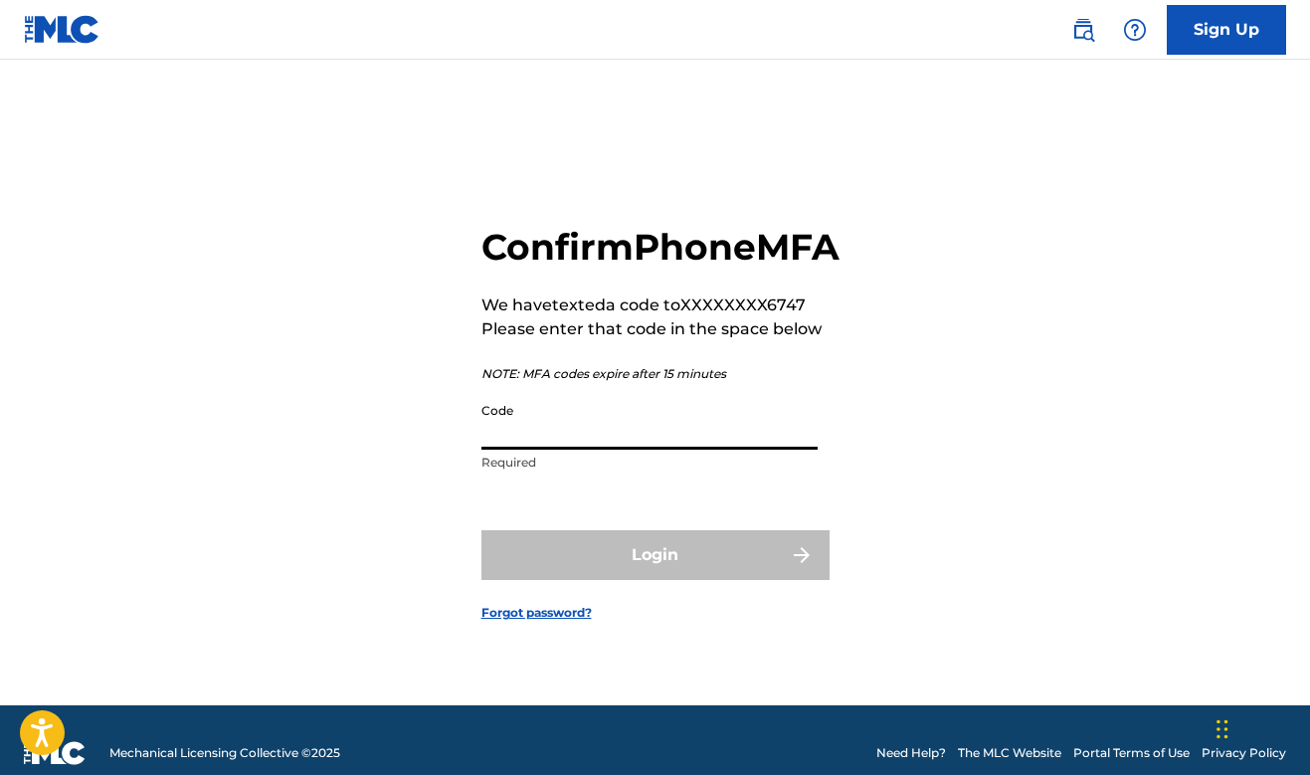
click at [542, 448] on input "Code" at bounding box center [650, 421] width 336 height 57
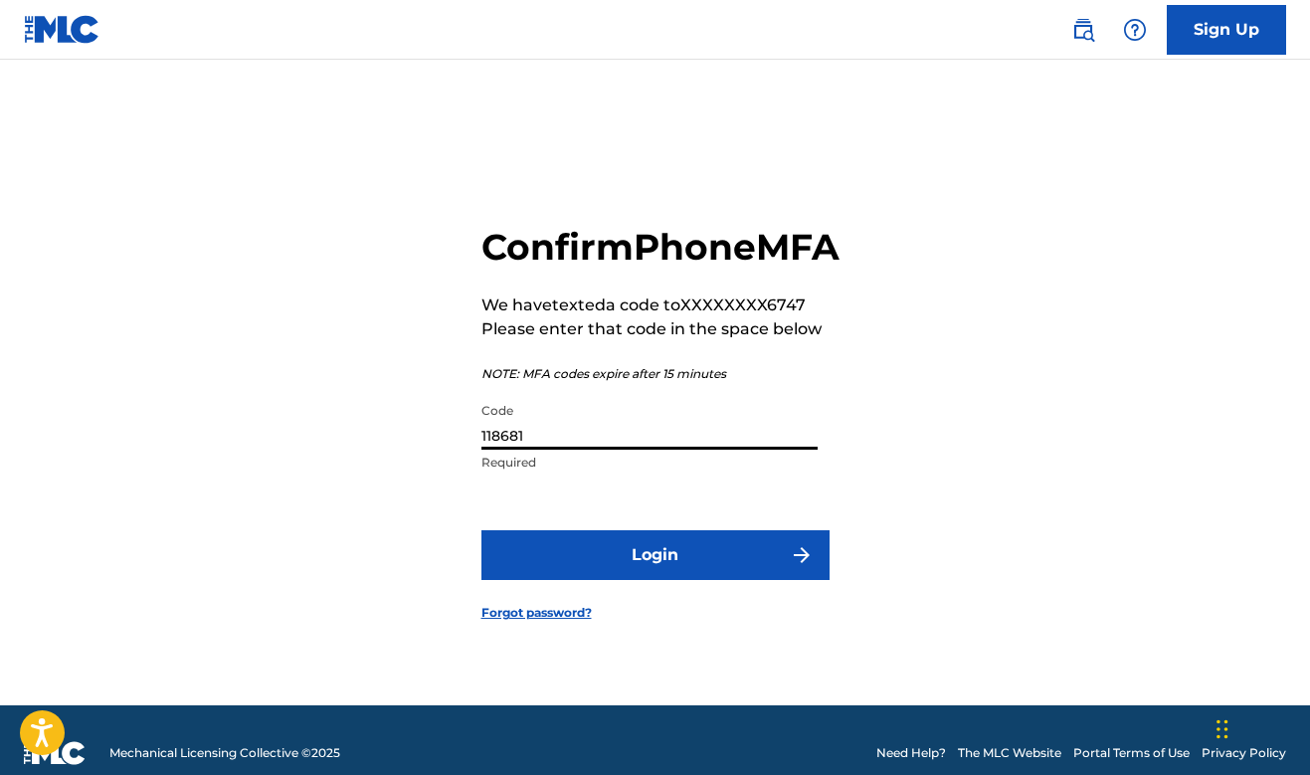
type input "118681"
click at [560, 556] on button "Login" at bounding box center [656, 555] width 348 height 50
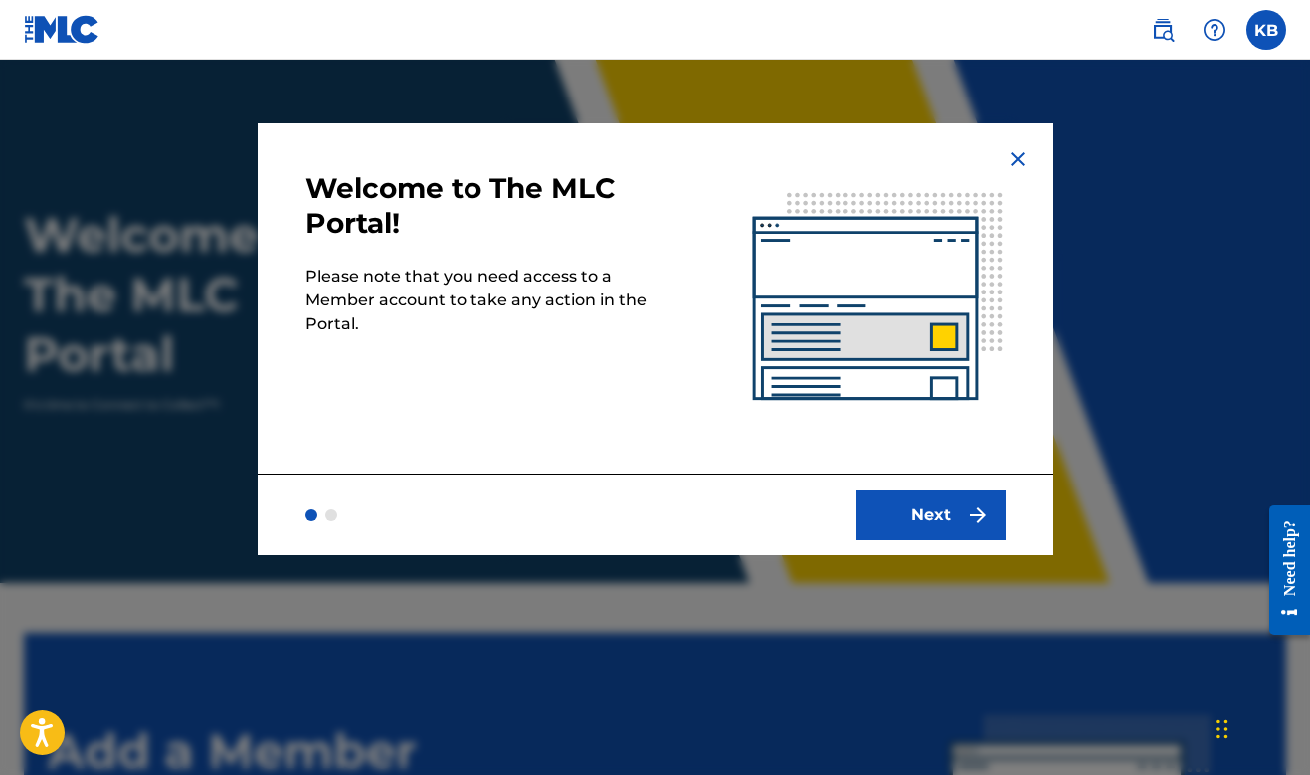
click at [926, 530] on button "Next" at bounding box center [931, 516] width 149 height 50
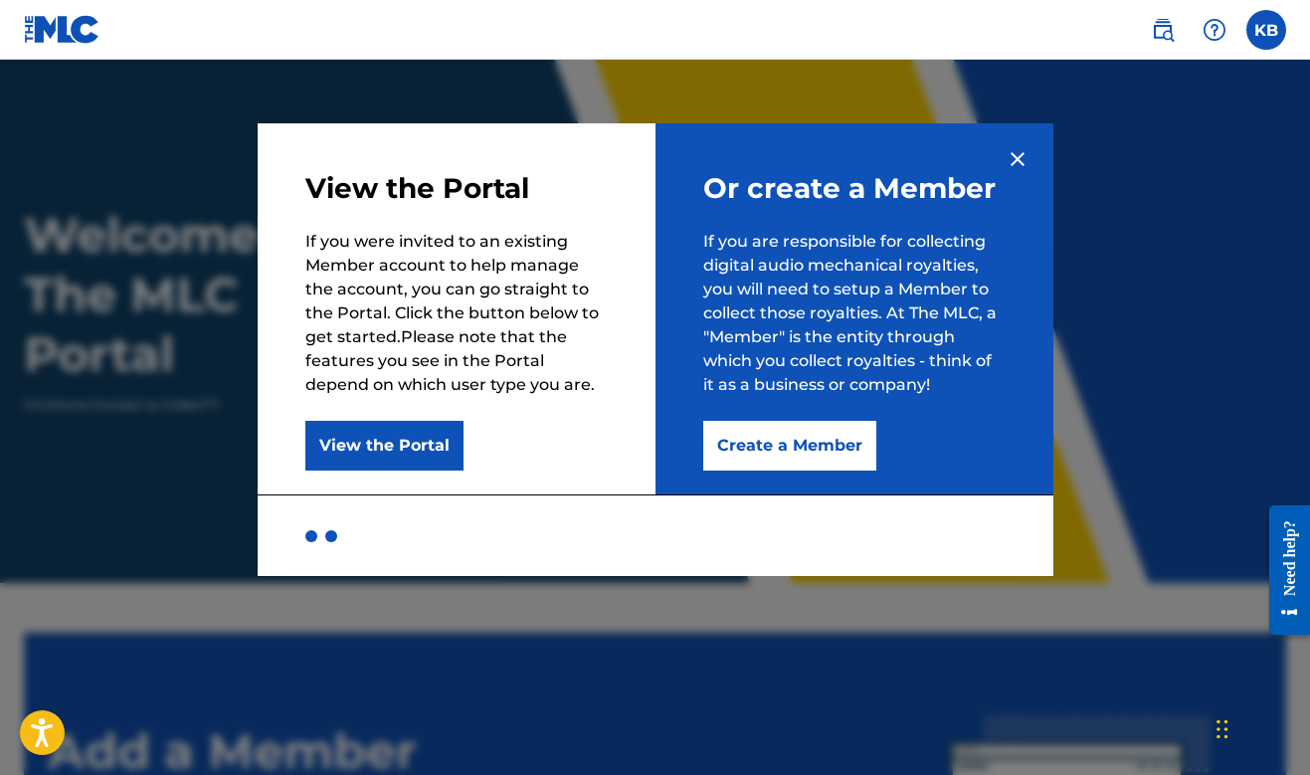
click at [413, 438] on button "View the Portal" at bounding box center [384, 446] width 158 height 50
